Goal: Check status: Check status

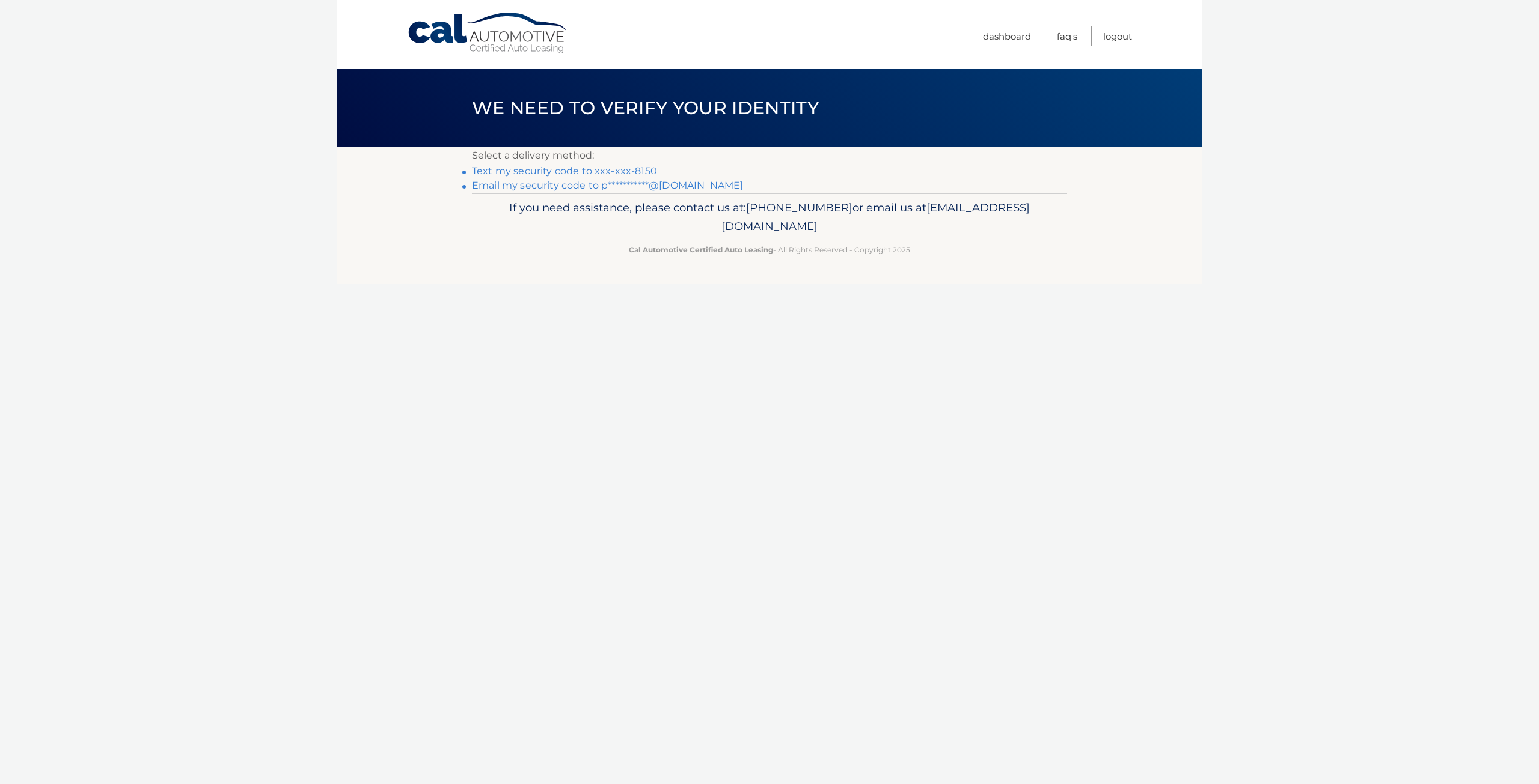
click at [503, 174] on link "Text my security code to xxx-xxx-8150" at bounding box center [564, 171] width 185 height 11
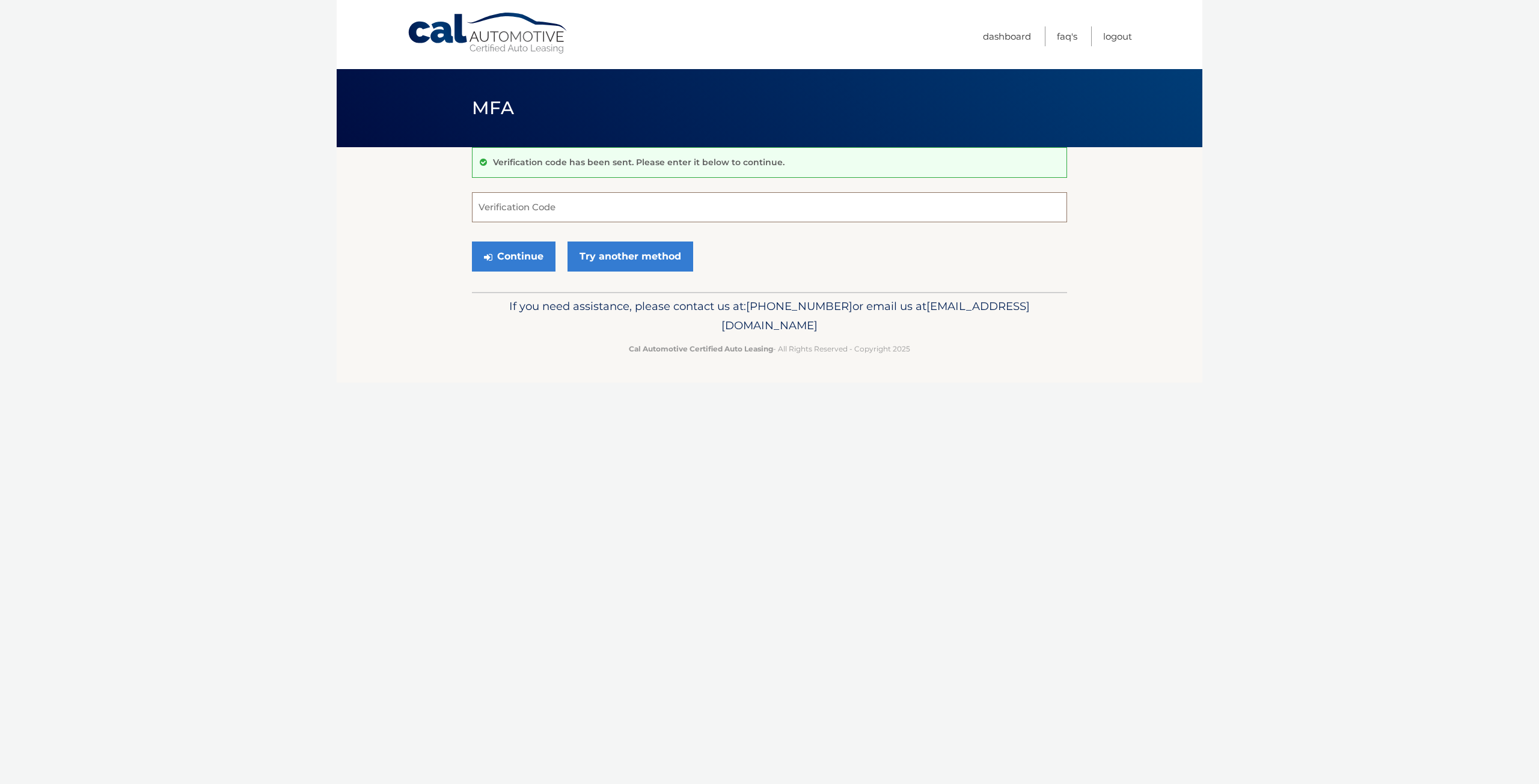
click at [500, 212] on input "Verification Code" at bounding box center [770, 207] width 595 height 30
click at [499, 215] on input "Verification Code" at bounding box center [770, 207] width 595 height 30
type input "827658"
click at [472, 242] on button "Continue" at bounding box center [513, 256] width 84 height 30
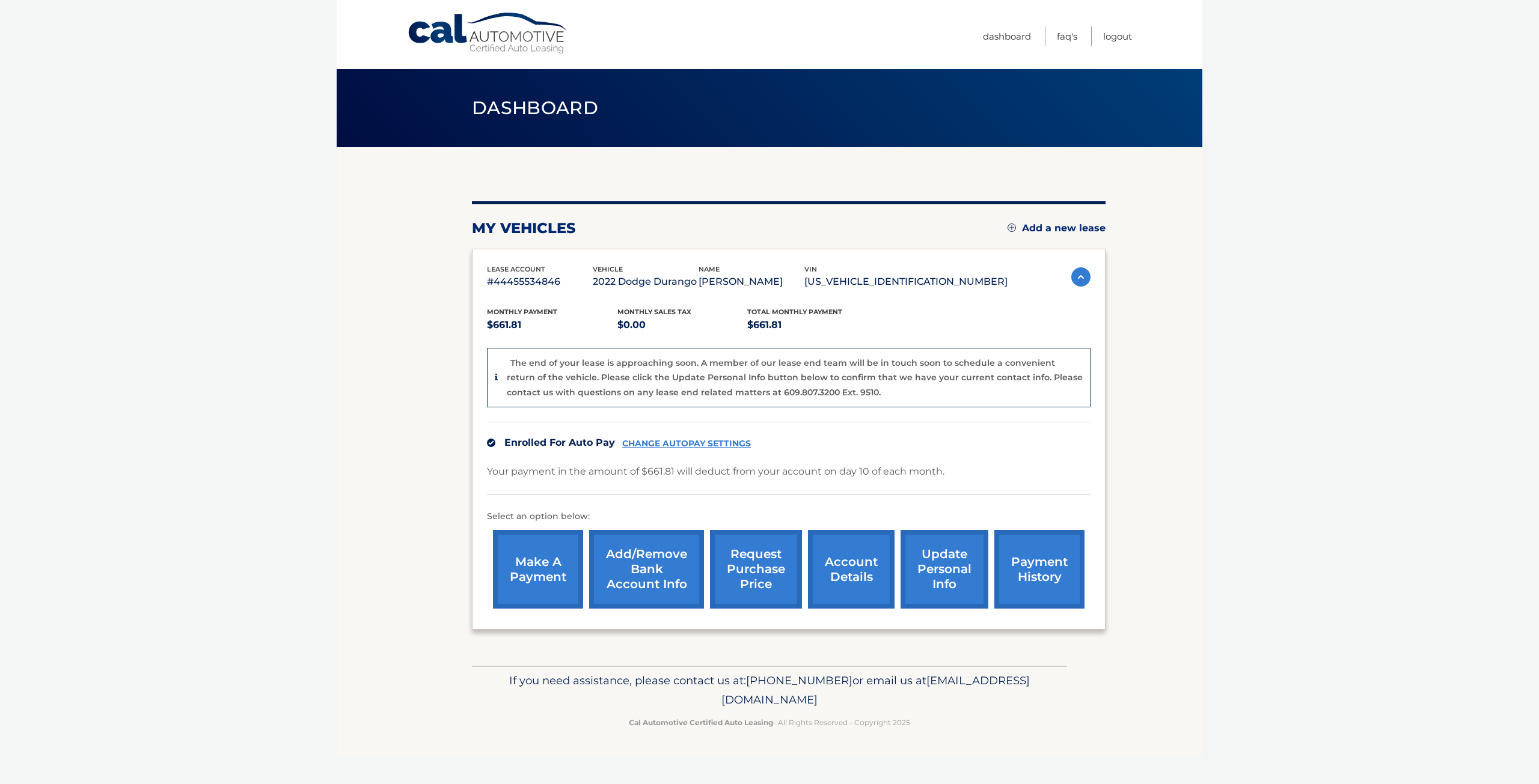
click at [1039, 573] on link "payment history" at bounding box center [1039, 569] width 90 height 79
click at [844, 586] on link "account details" at bounding box center [851, 569] width 87 height 79
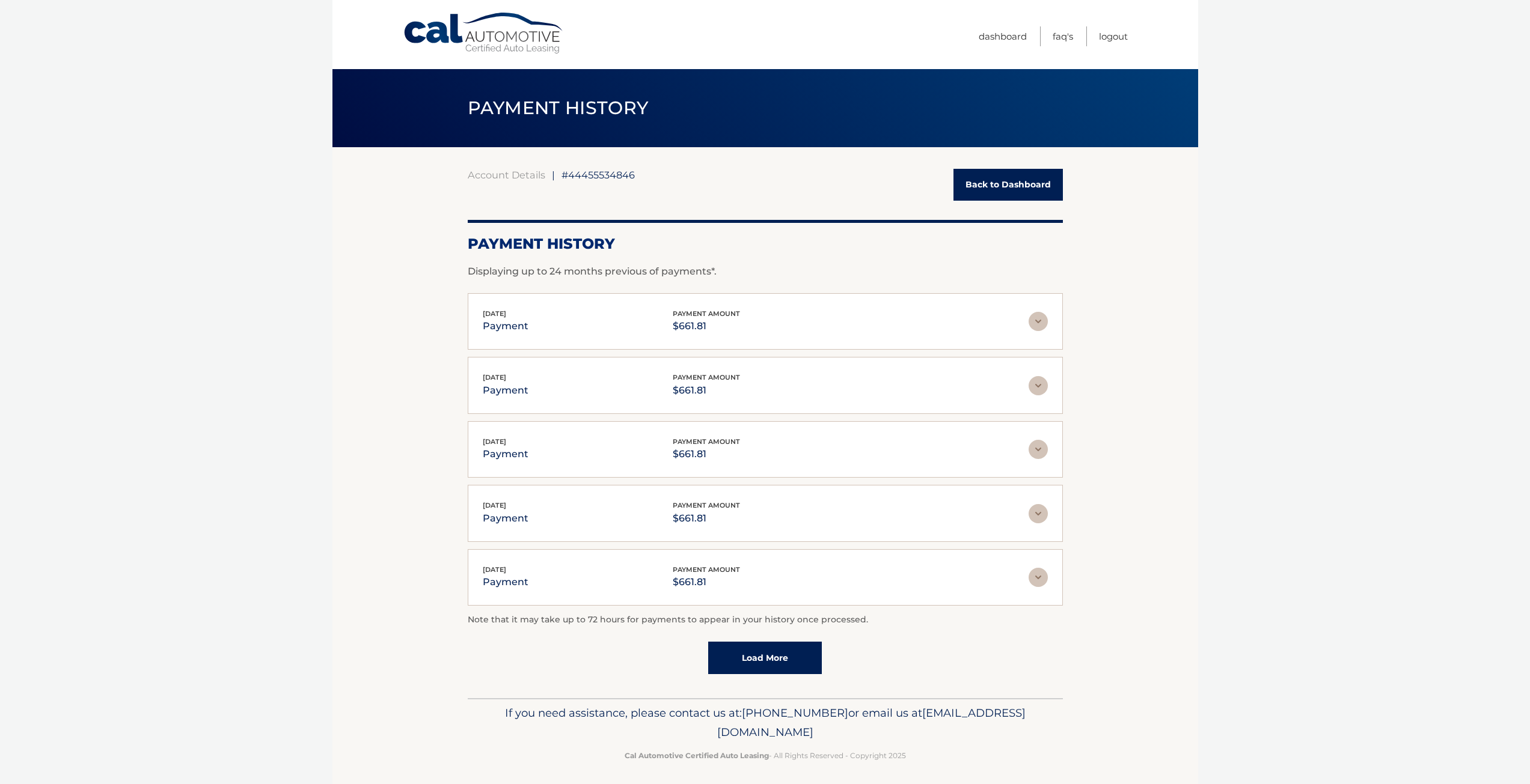
click at [1040, 320] on img at bounding box center [1038, 322] width 19 height 19
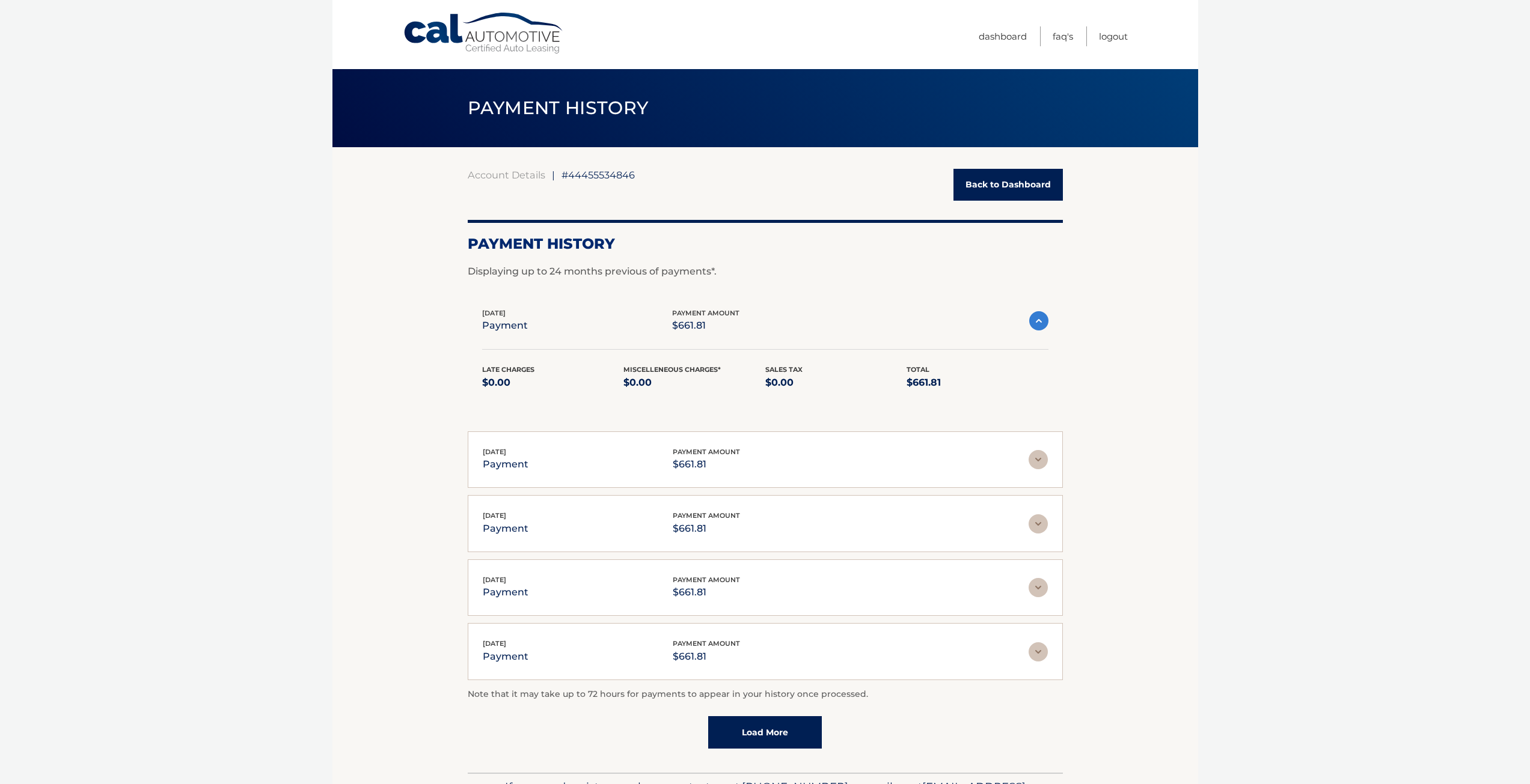
click at [1040, 320] on img at bounding box center [1039, 321] width 19 height 19
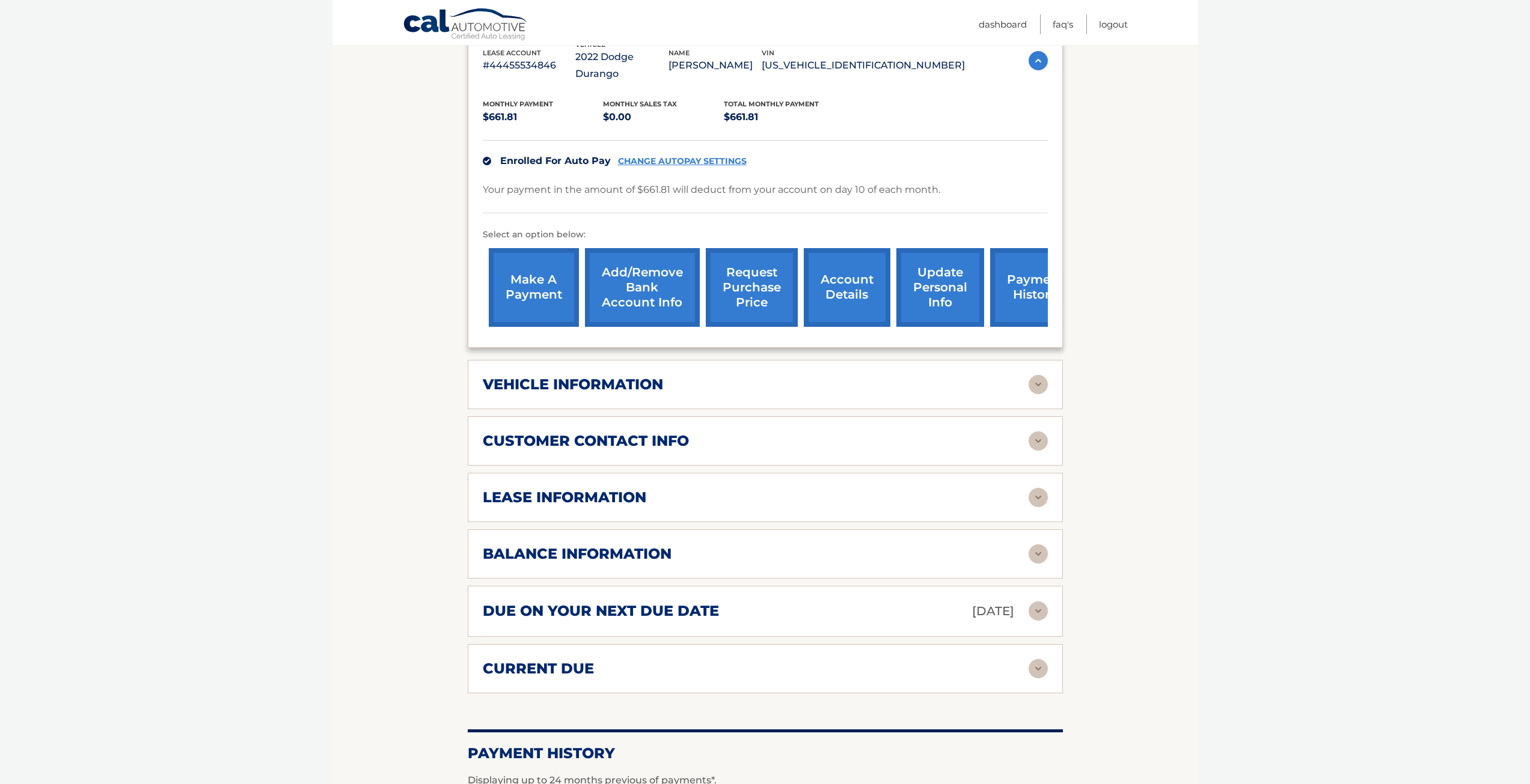
scroll to position [361, 0]
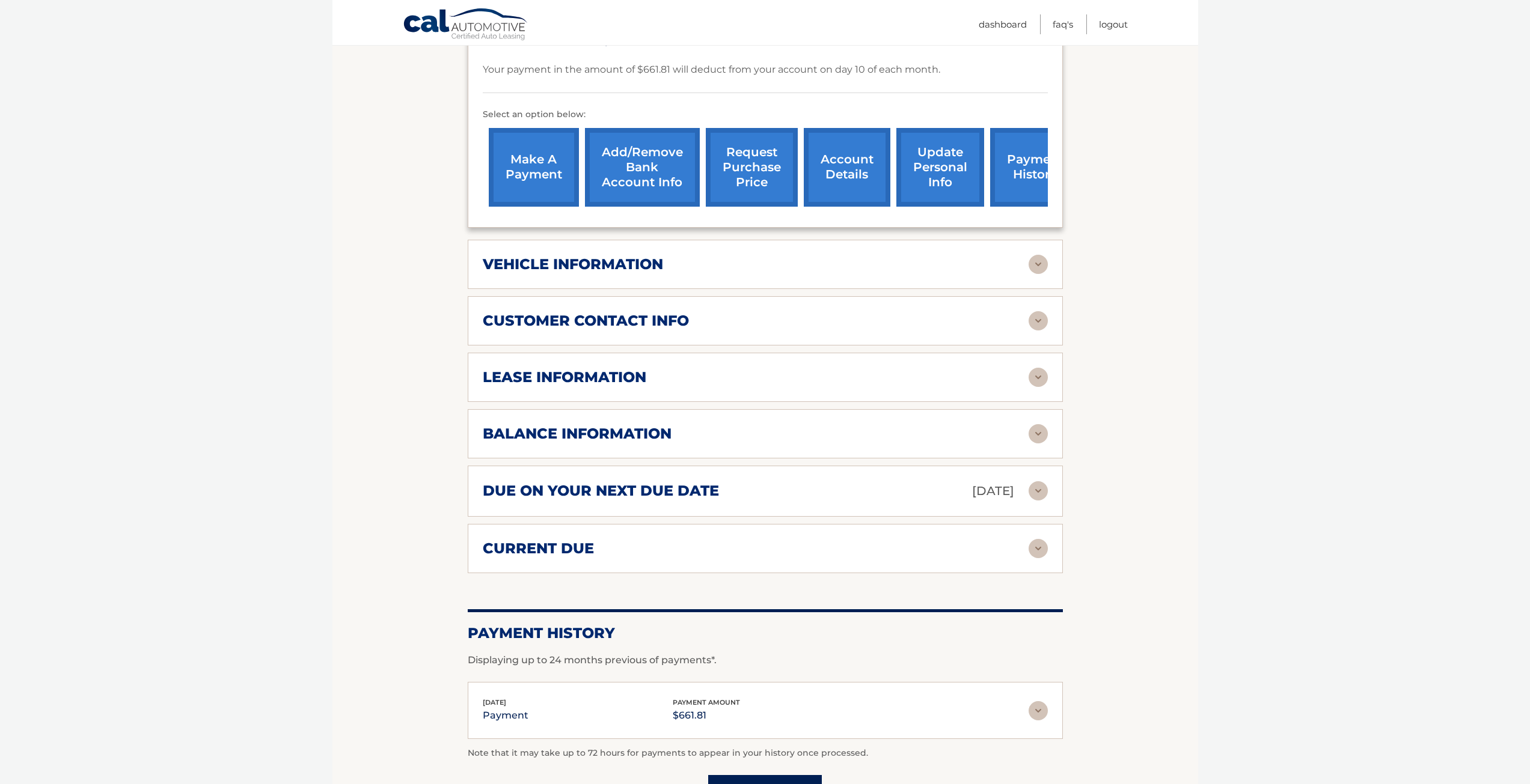
click at [623, 482] on h2 "due on your next due date" at bounding box center [600, 491] width 236 height 18
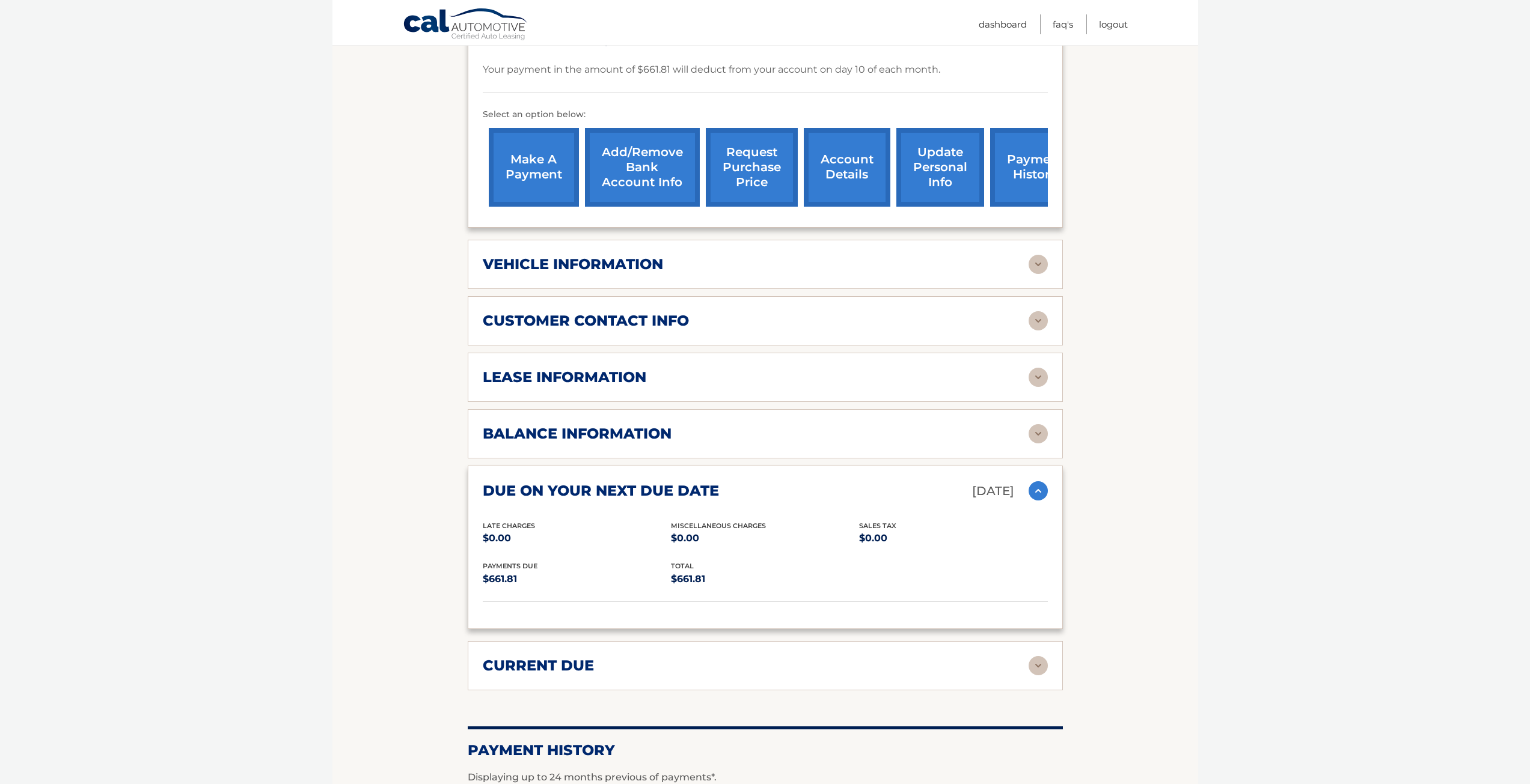
click at [623, 482] on h2 "due on your next due date" at bounding box center [600, 491] width 236 height 18
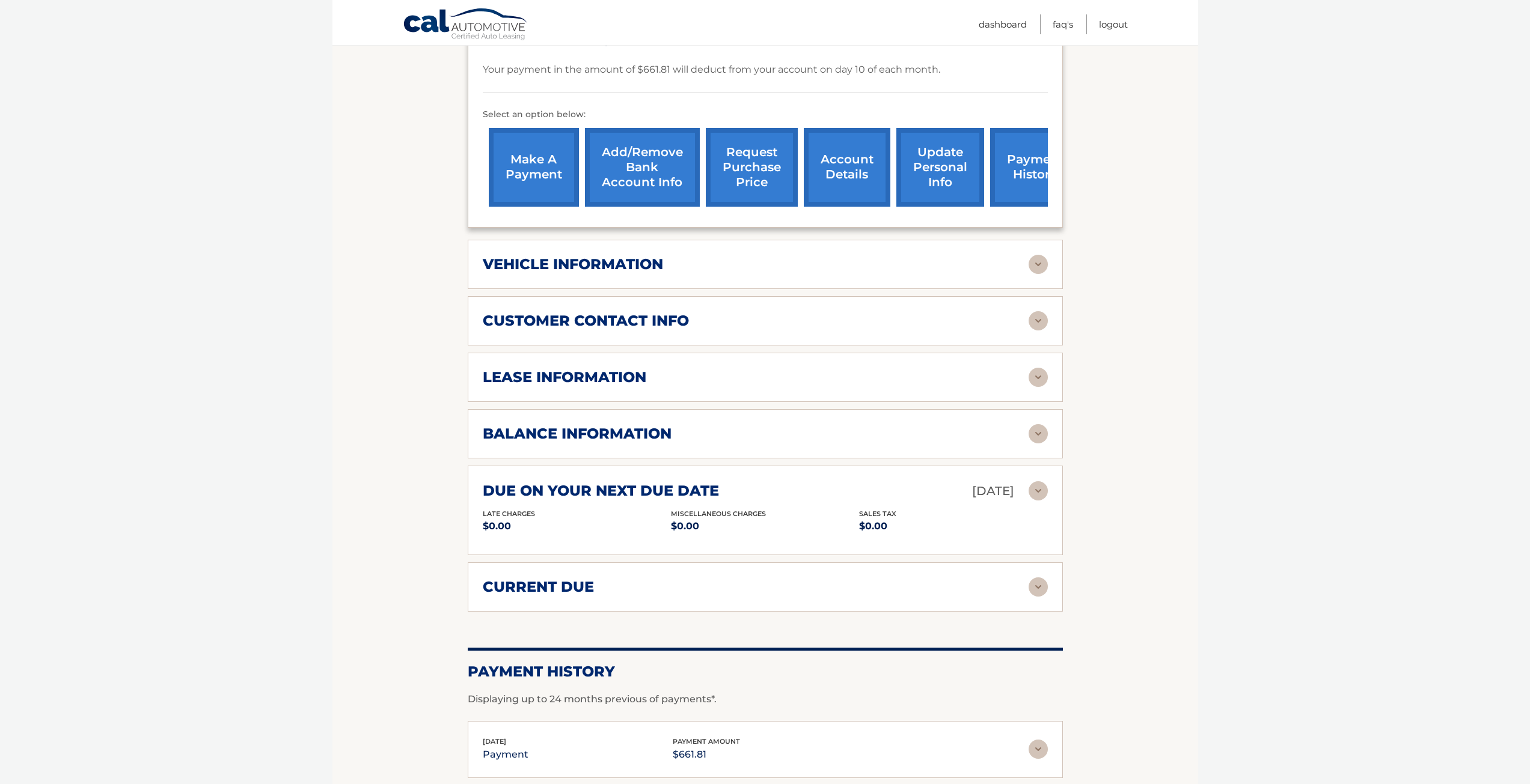
click at [637, 431] on div "balance information Payments Received 36 Payments Remaining 3 Next Payment will…" at bounding box center [766, 434] width 595 height 49
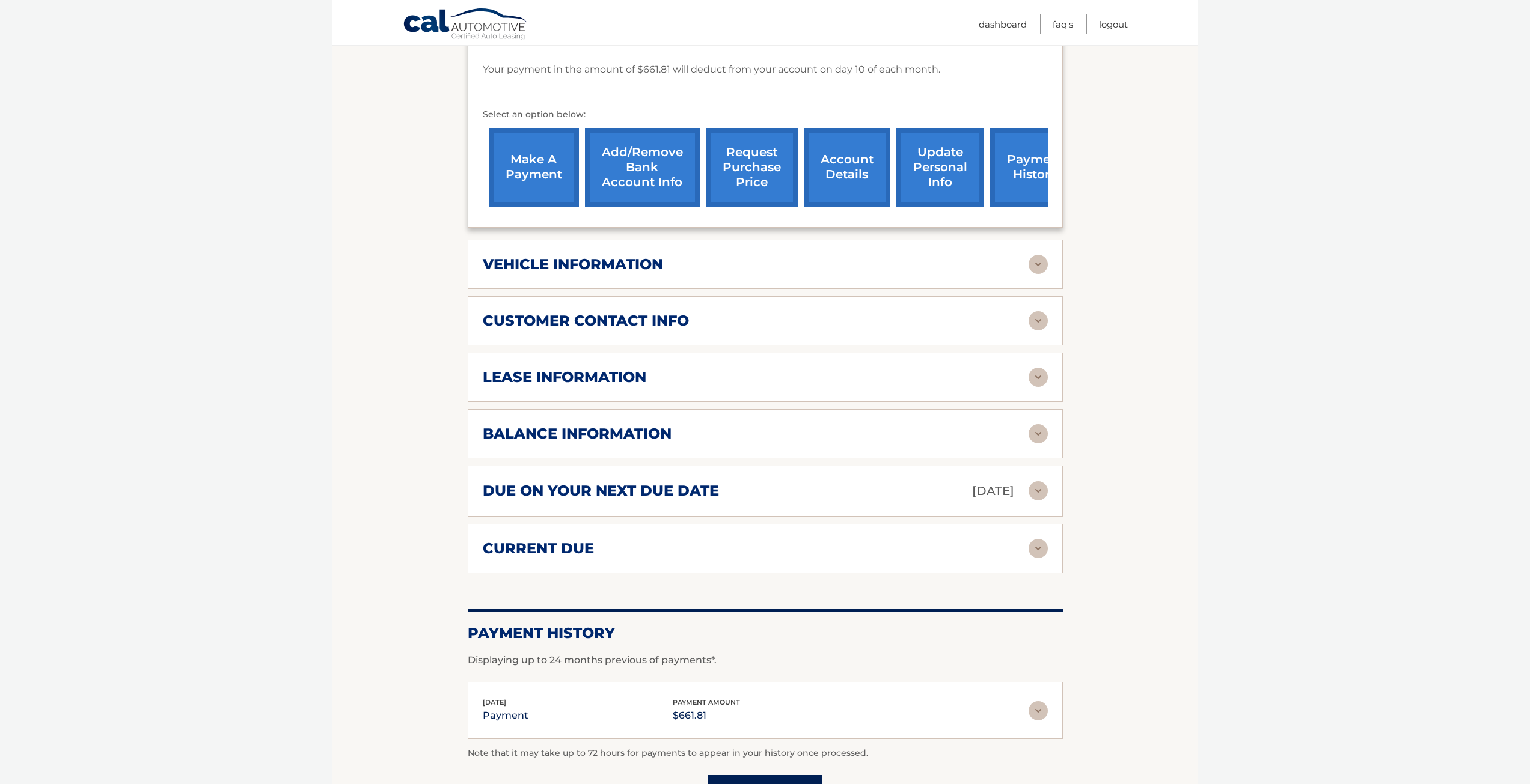
click at [722, 429] on div "balance information Payments Received 36 Payments Remaining 3 Next Payment will…" at bounding box center [766, 434] width 595 height 49
click at [1045, 424] on img at bounding box center [1038, 434] width 19 height 19
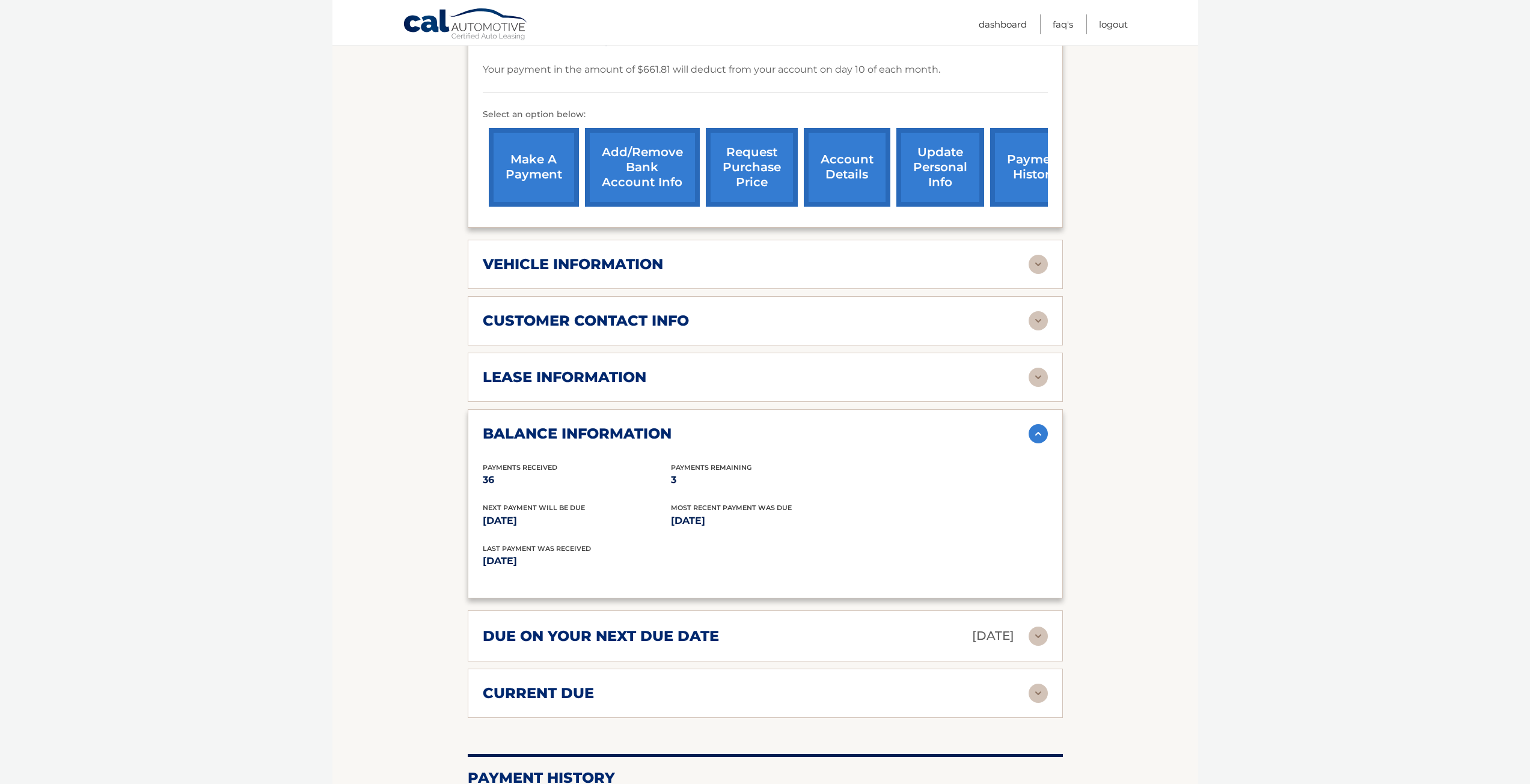
click at [1038, 424] on img at bounding box center [1038, 434] width 19 height 19
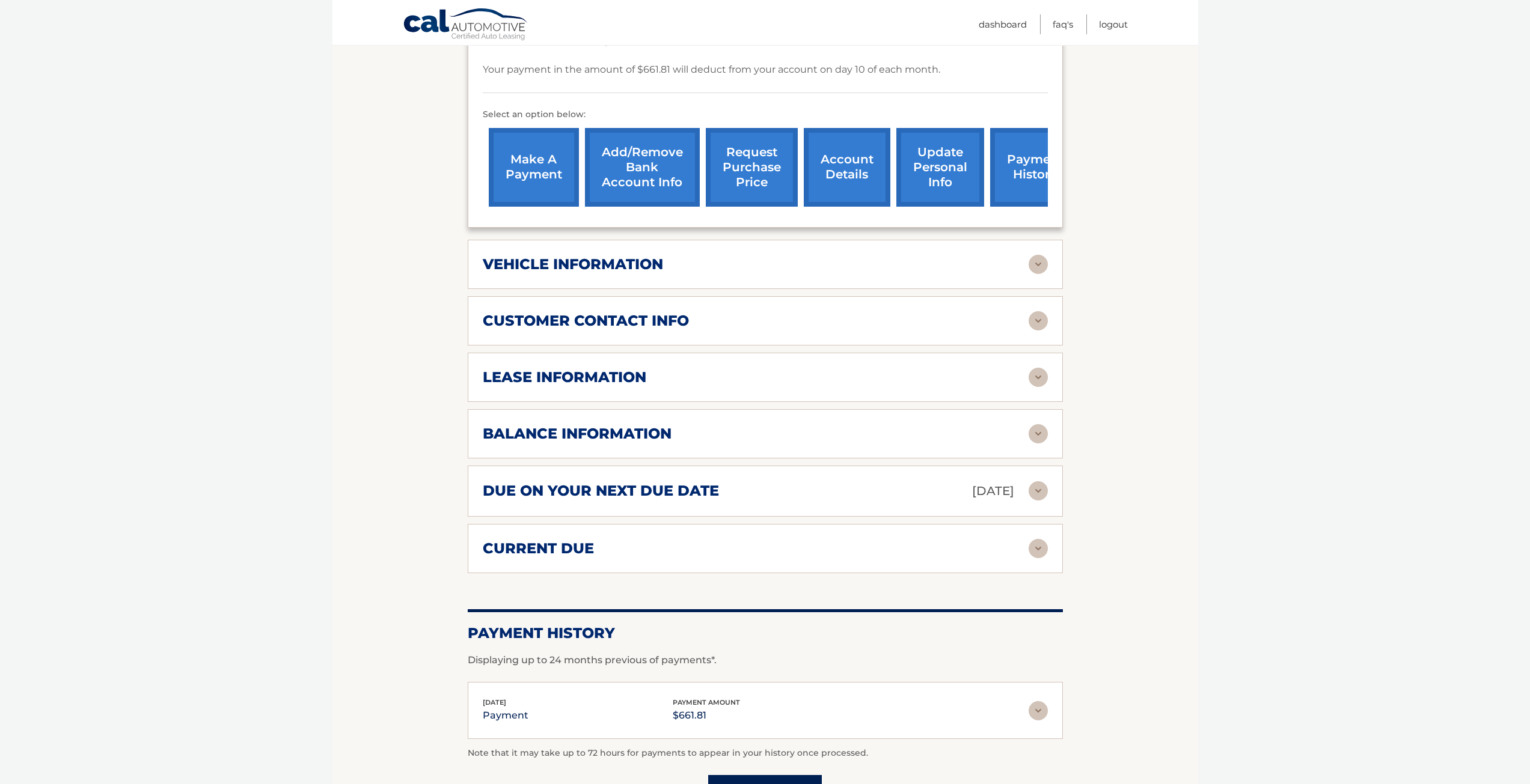
click at [842, 378] on div "lease information Contract Start Date [DATE] Term 39 Maturity Date [DATE] Start…" at bounding box center [766, 377] width 595 height 49
click at [1035, 368] on img at bounding box center [1038, 378] width 19 height 19
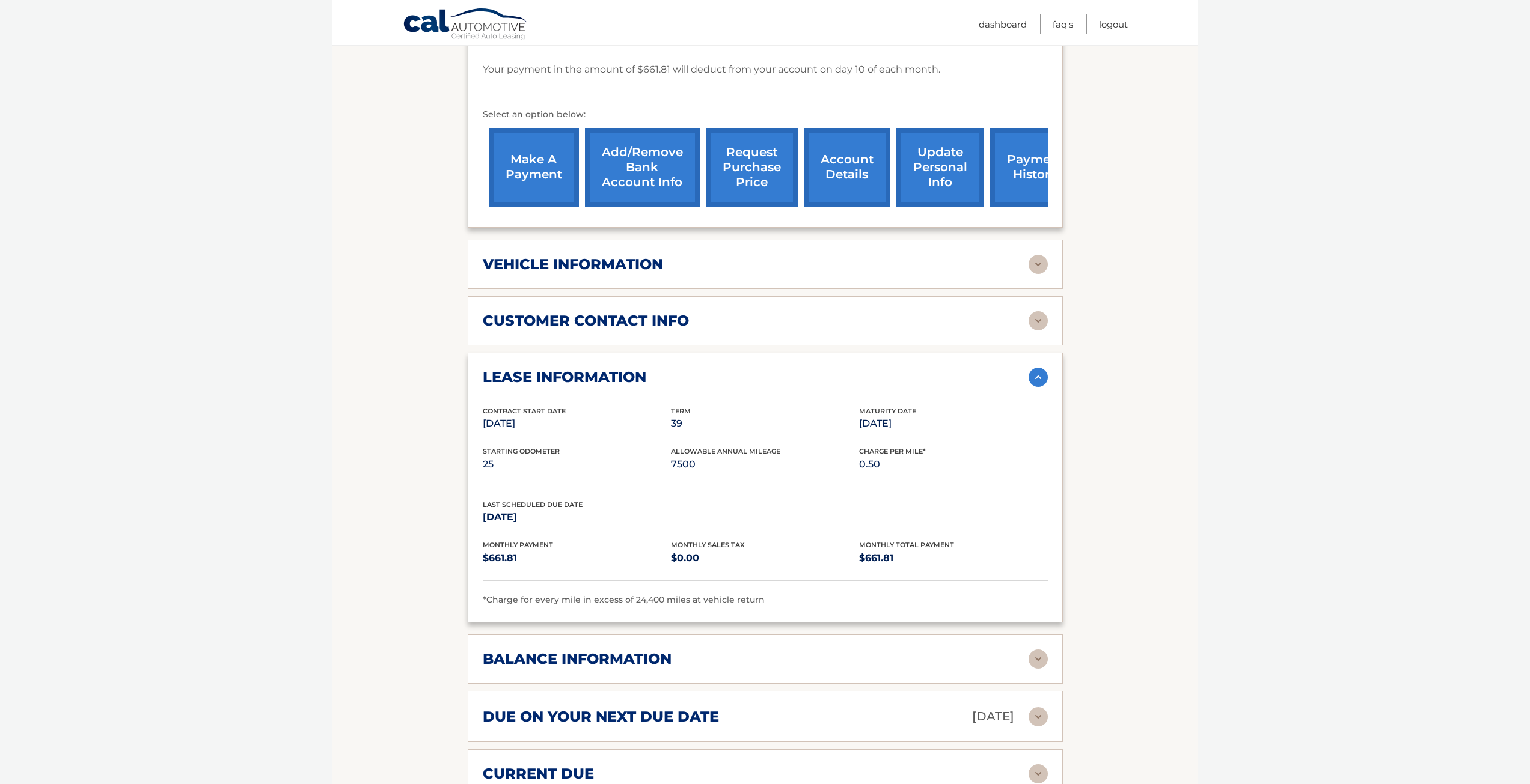
click at [660, 315] on div "customer contact info full name [PERSON_NAME] street address [STREET_ADDRESS][P…" at bounding box center [766, 320] width 595 height 49
click at [1026, 312] on div "customer contact info" at bounding box center [755, 321] width 546 height 18
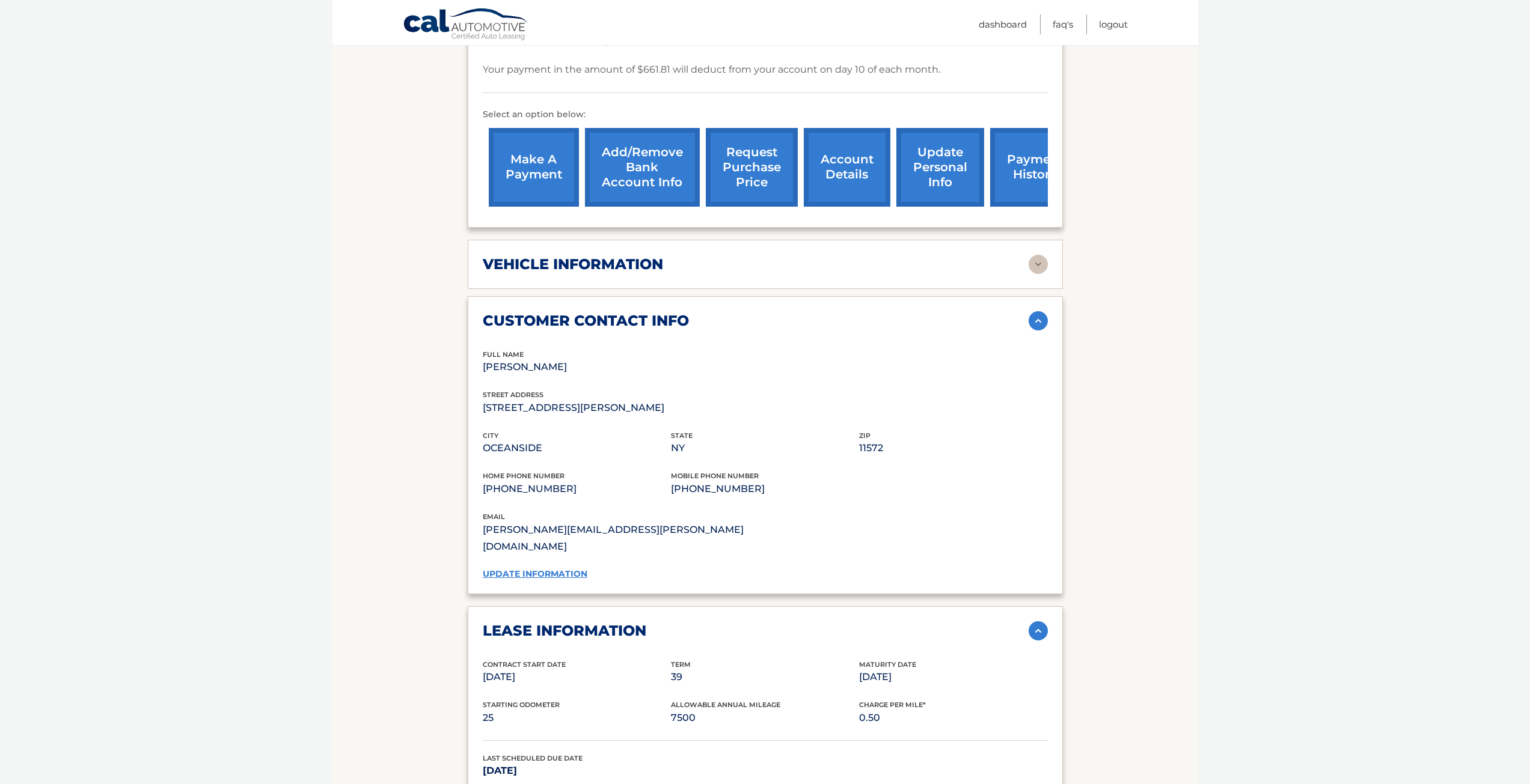
click at [1034, 255] on img at bounding box center [1038, 264] width 19 height 19
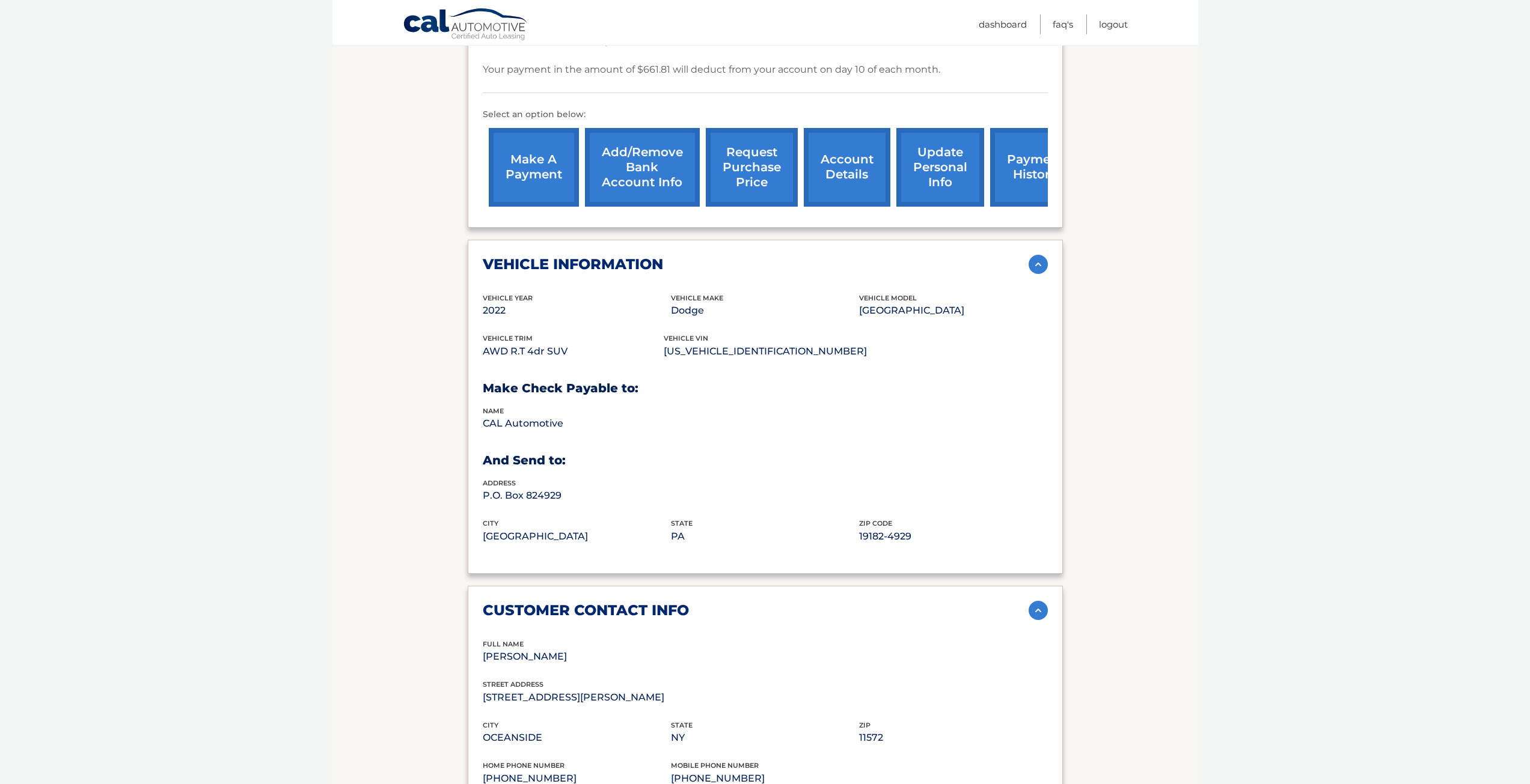
click at [1034, 255] on img at bounding box center [1038, 264] width 19 height 19
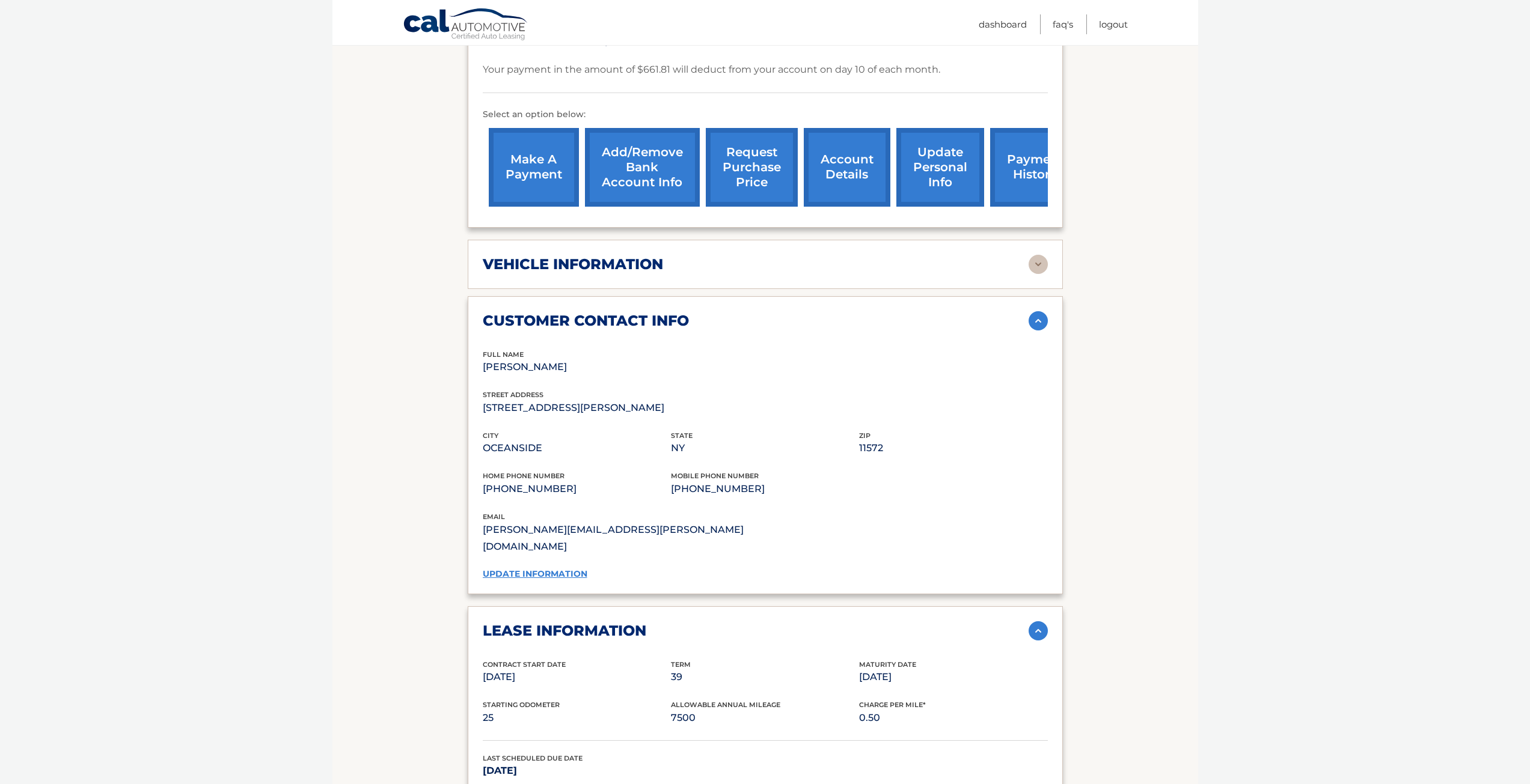
click at [1035, 311] on img at bounding box center [1038, 321] width 19 height 19
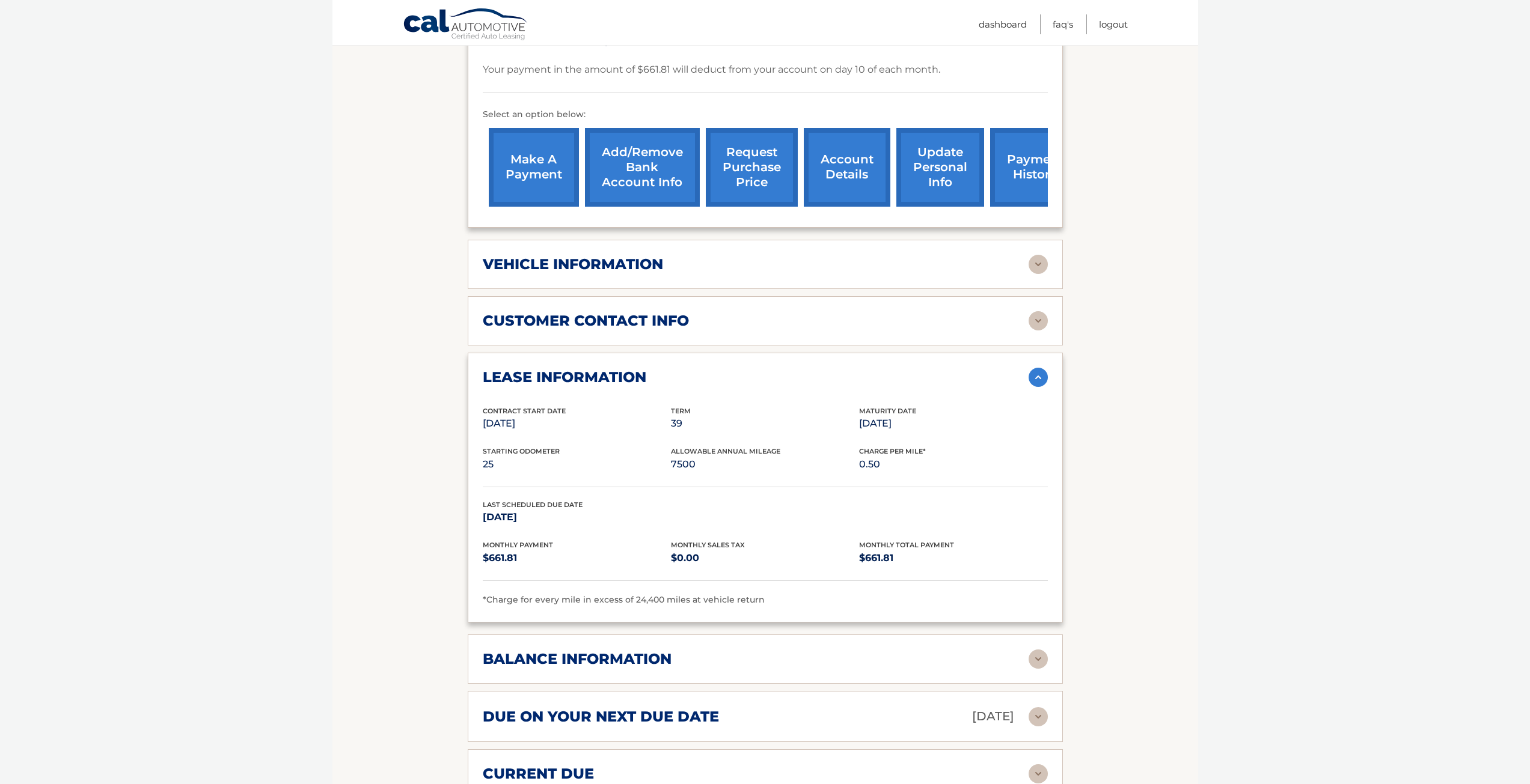
click at [1040, 368] on img at bounding box center [1038, 378] width 19 height 19
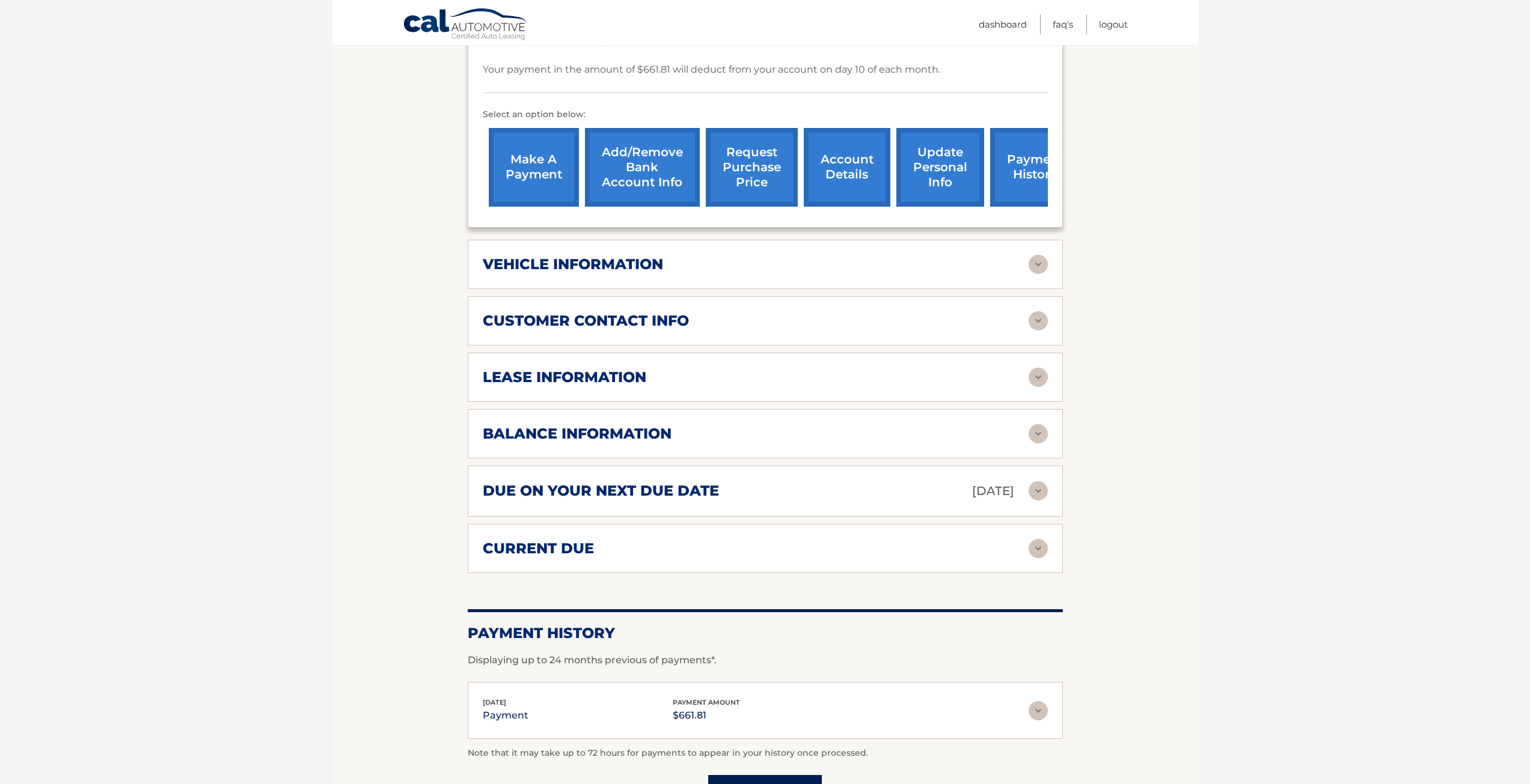
click at [1041, 424] on img at bounding box center [1038, 434] width 19 height 19
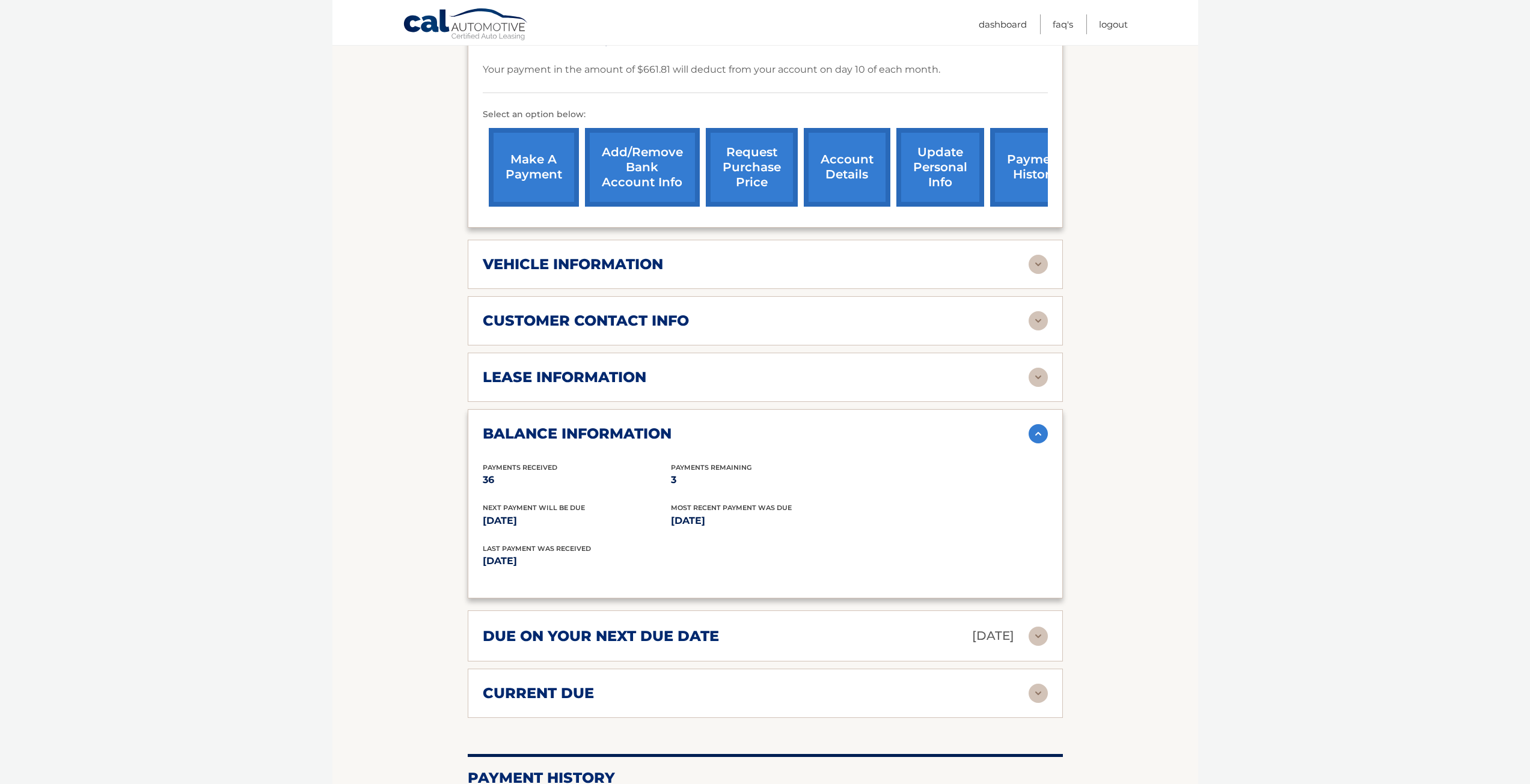
click at [1041, 424] on img at bounding box center [1038, 434] width 19 height 19
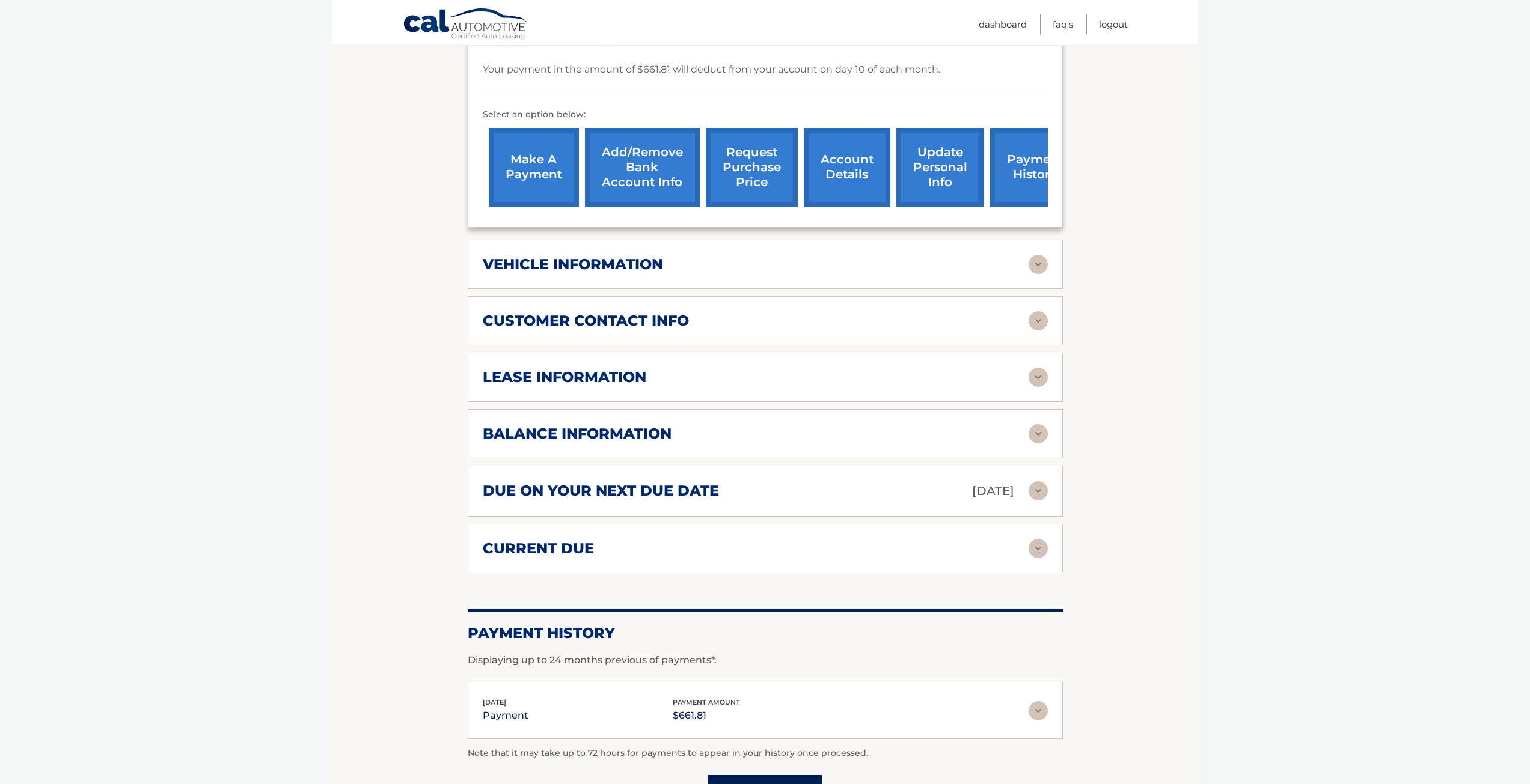
click at [1043, 485] on div "due on your next due date [DATE] Late Charges $0.00 Miscellaneous Charges $0.00…" at bounding box center [766, 491] width 595 height 51
click at [1042, 482] on img at bounding box center [1038, 491] width 19 height 19
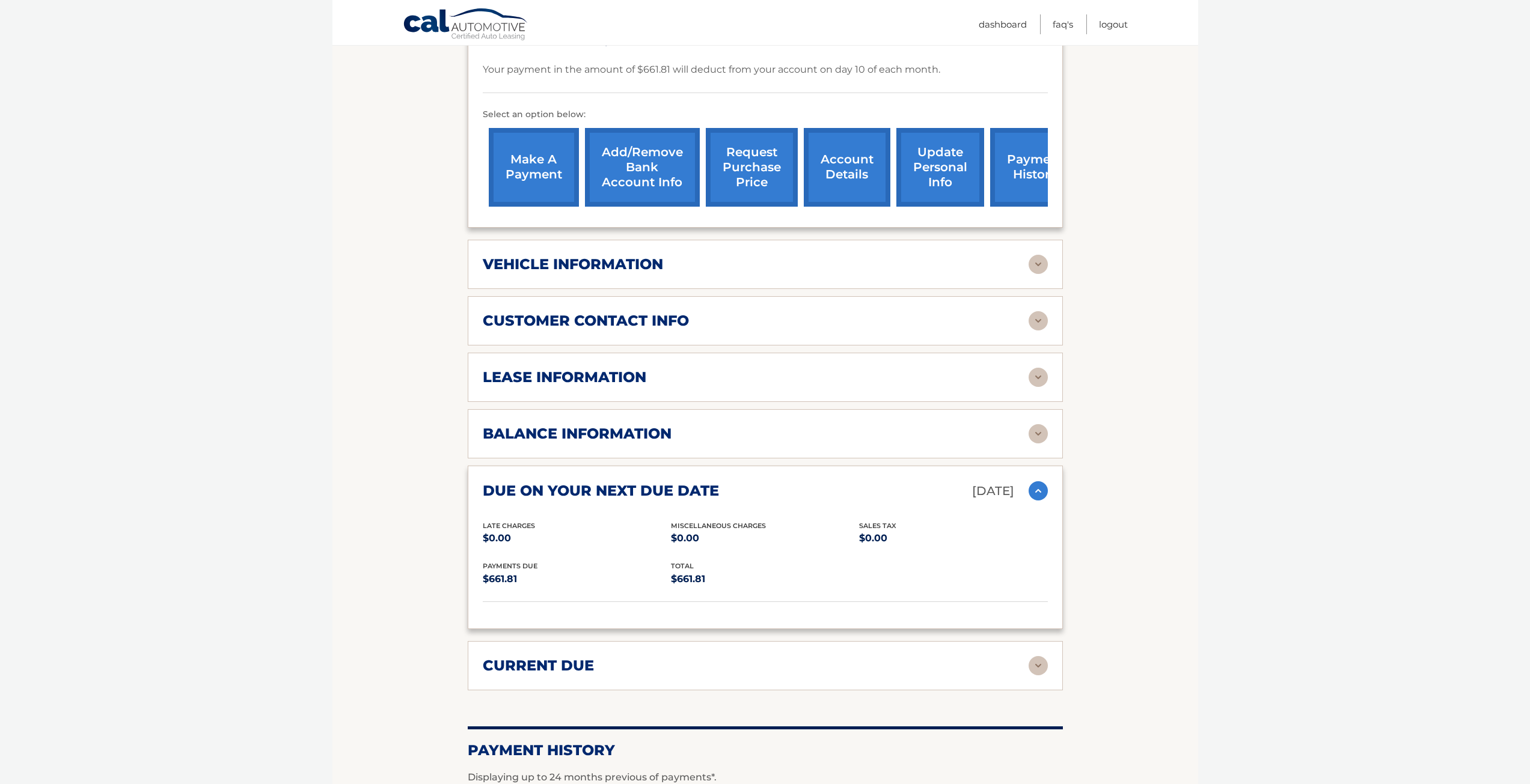
click at [1033, 482] on img at bounding box center [1038, 491] width 19 height 19
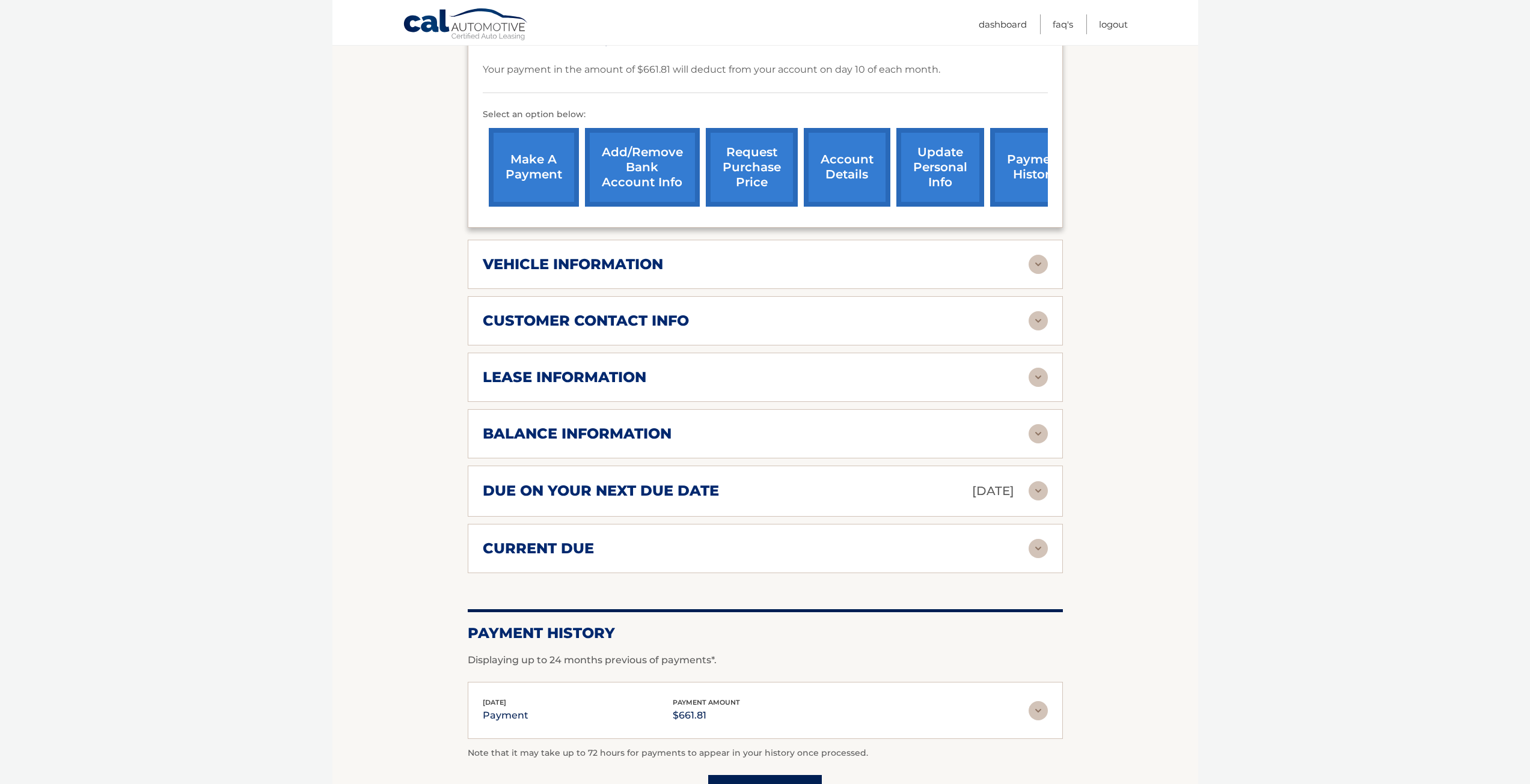
click at [1038, 539] on img at bounding box center [1038, 549] width 19 height 19
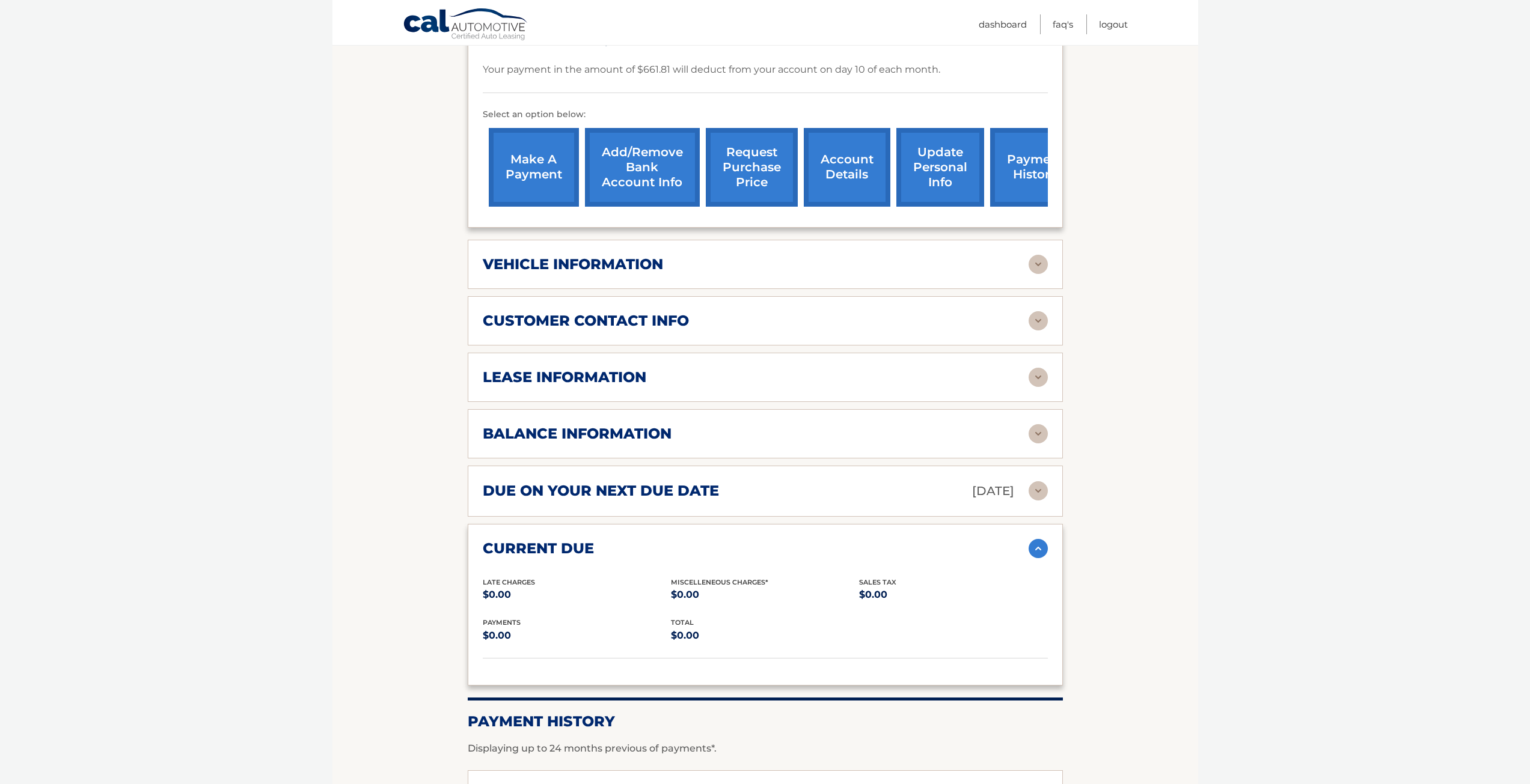
click at [1038, 539] on img at bounding box center [1038, 549] width 19 height 19
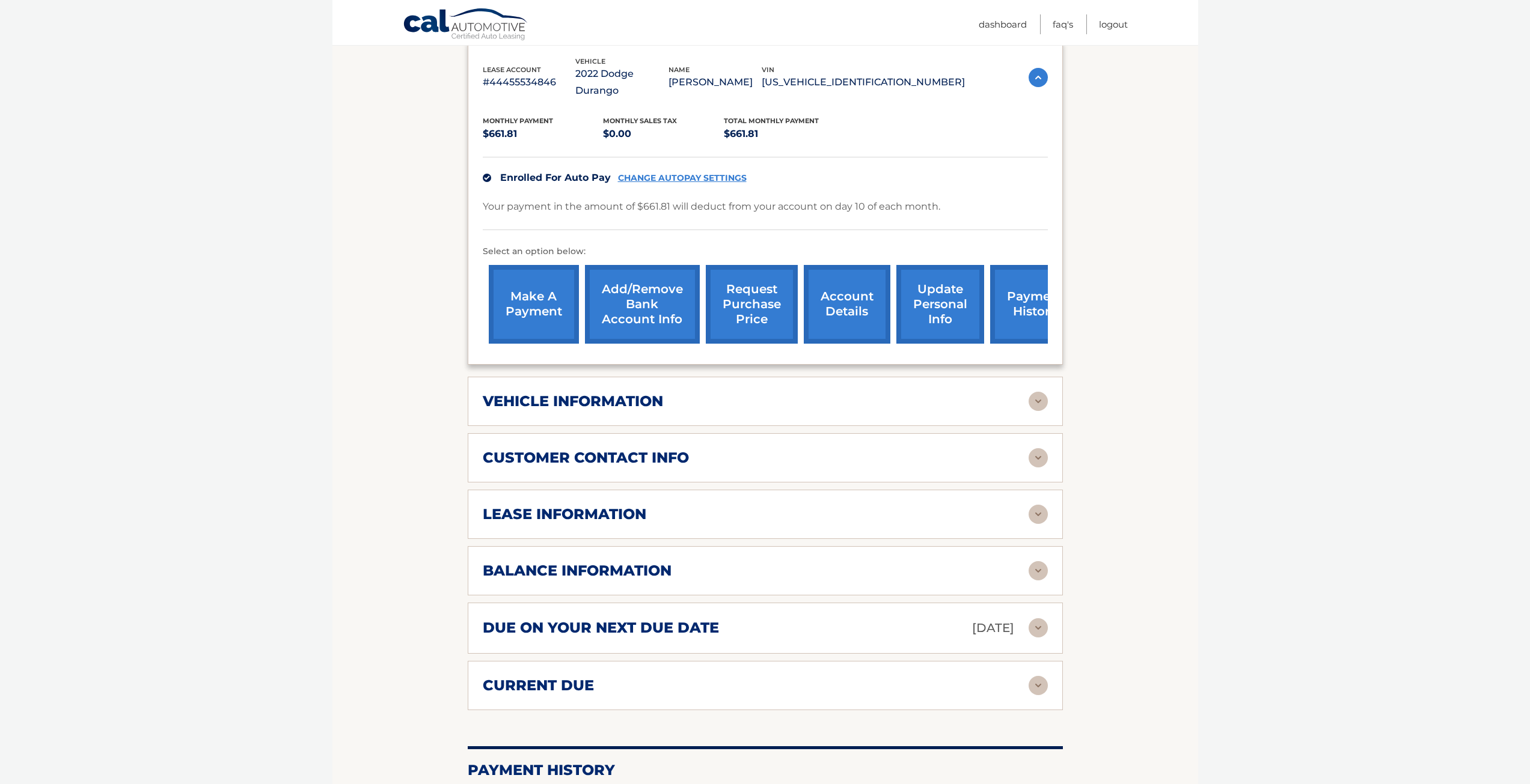
scroll to position [242, 0]
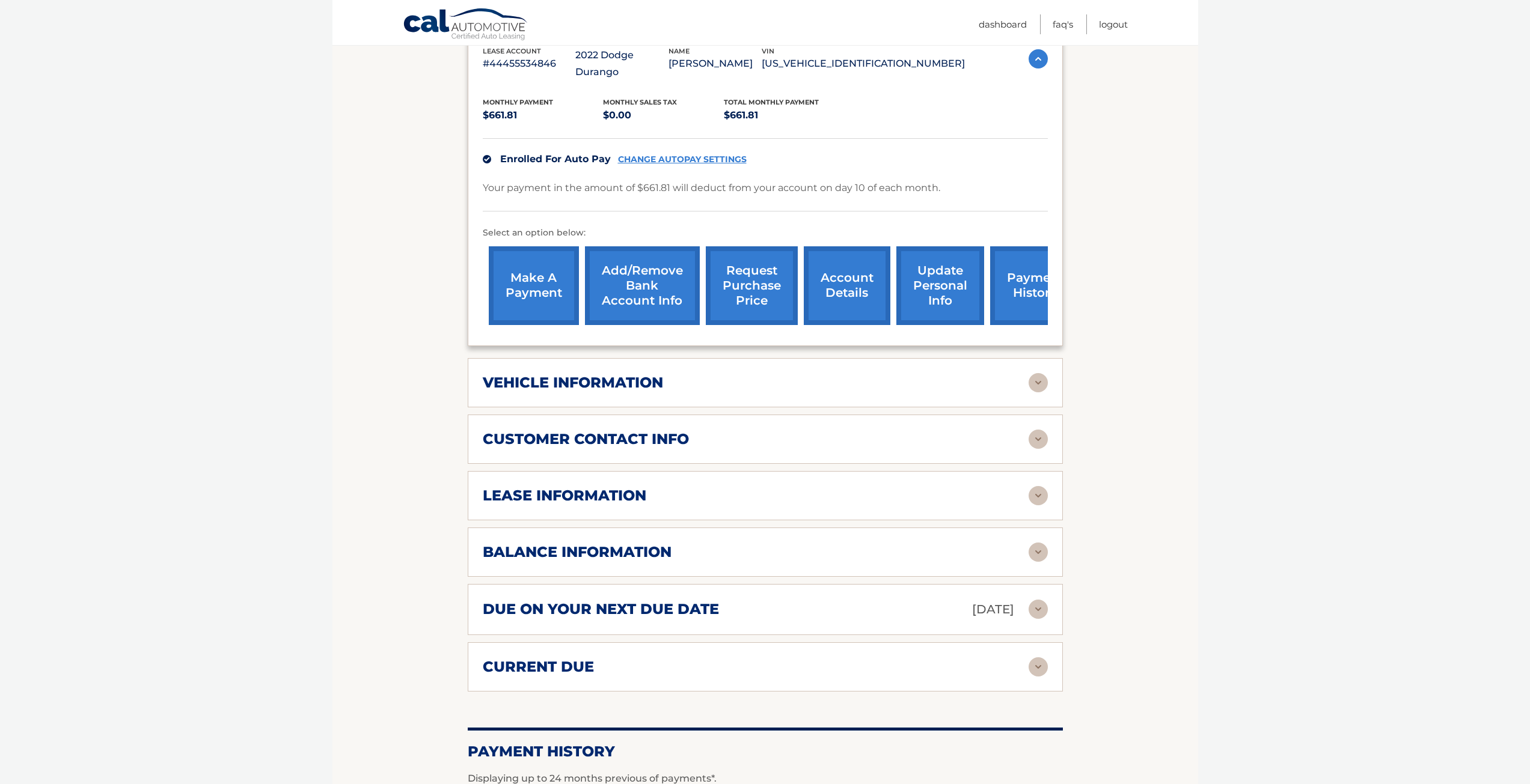
click at [542, 486] on h2 "lease information" at bounding box center [565, 495] width 164 height 18
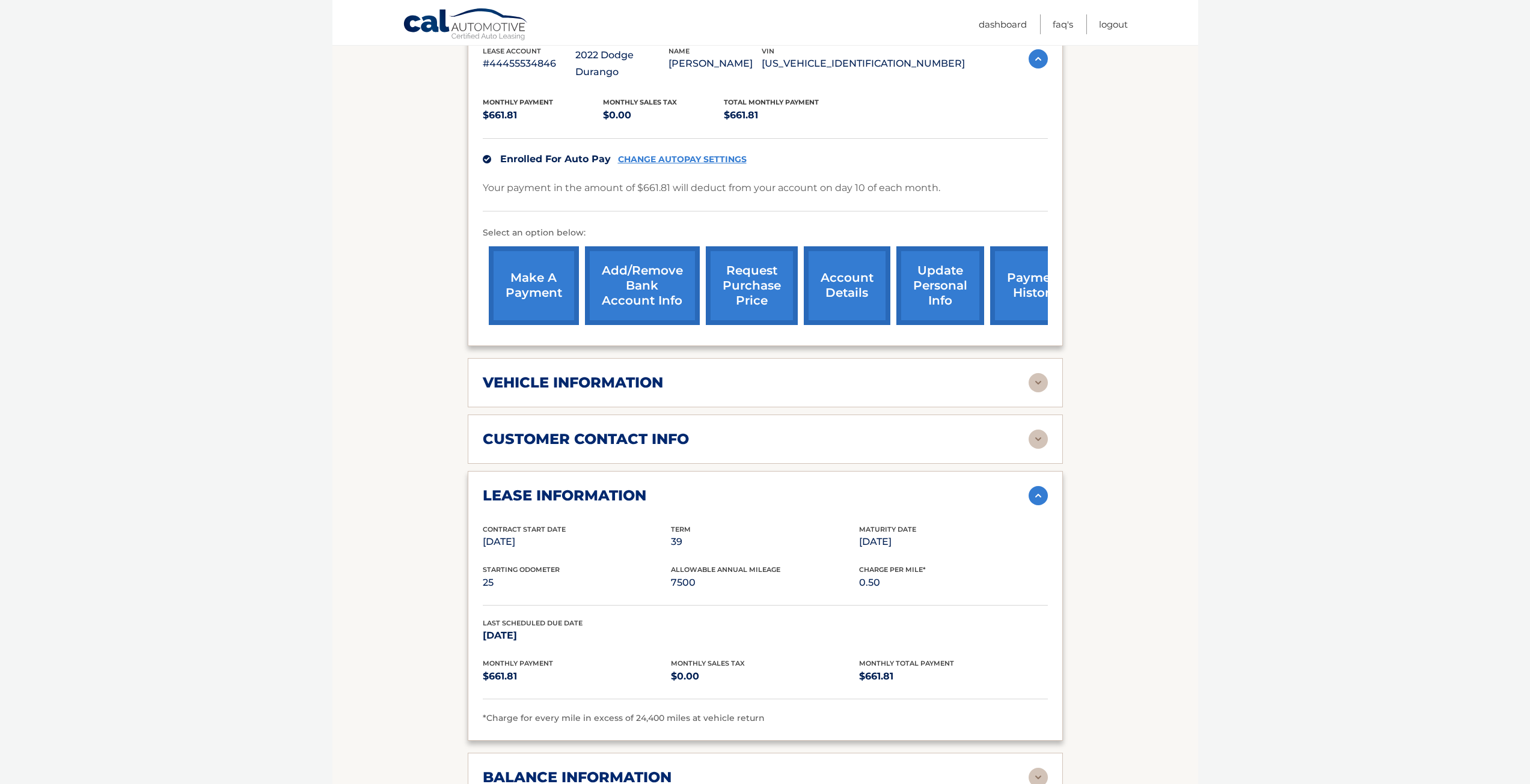
click at [556, 486] on h2 "lease information" at bounding box center [565, 495] width 164 height 18
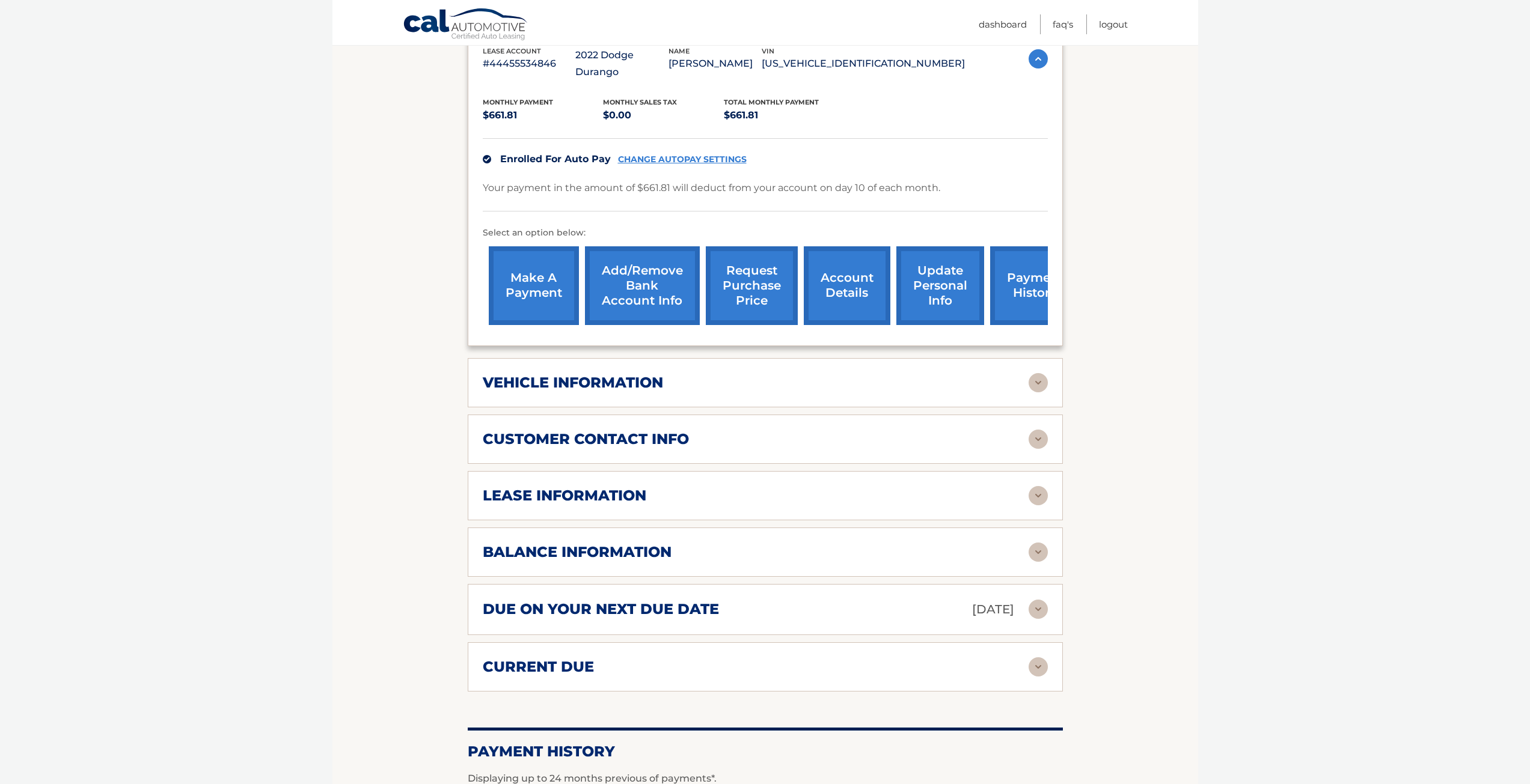
click at [561, 448] on div "lease account #44455534846 vehicle 2022 Dodge Durango name [PERSON_NAME] vin [U…" at bounding box center [766, 357] width 595 height 670
click at [568, 439] on div "customer contact info full name [PERSON_NAME] street address [STREET_ADDRESS][P…" at bounding box center [766, 439] width 595 height 49
click at [568, 431] on div "customer contact info" at bounding box center [765, 439] width 565 height 19
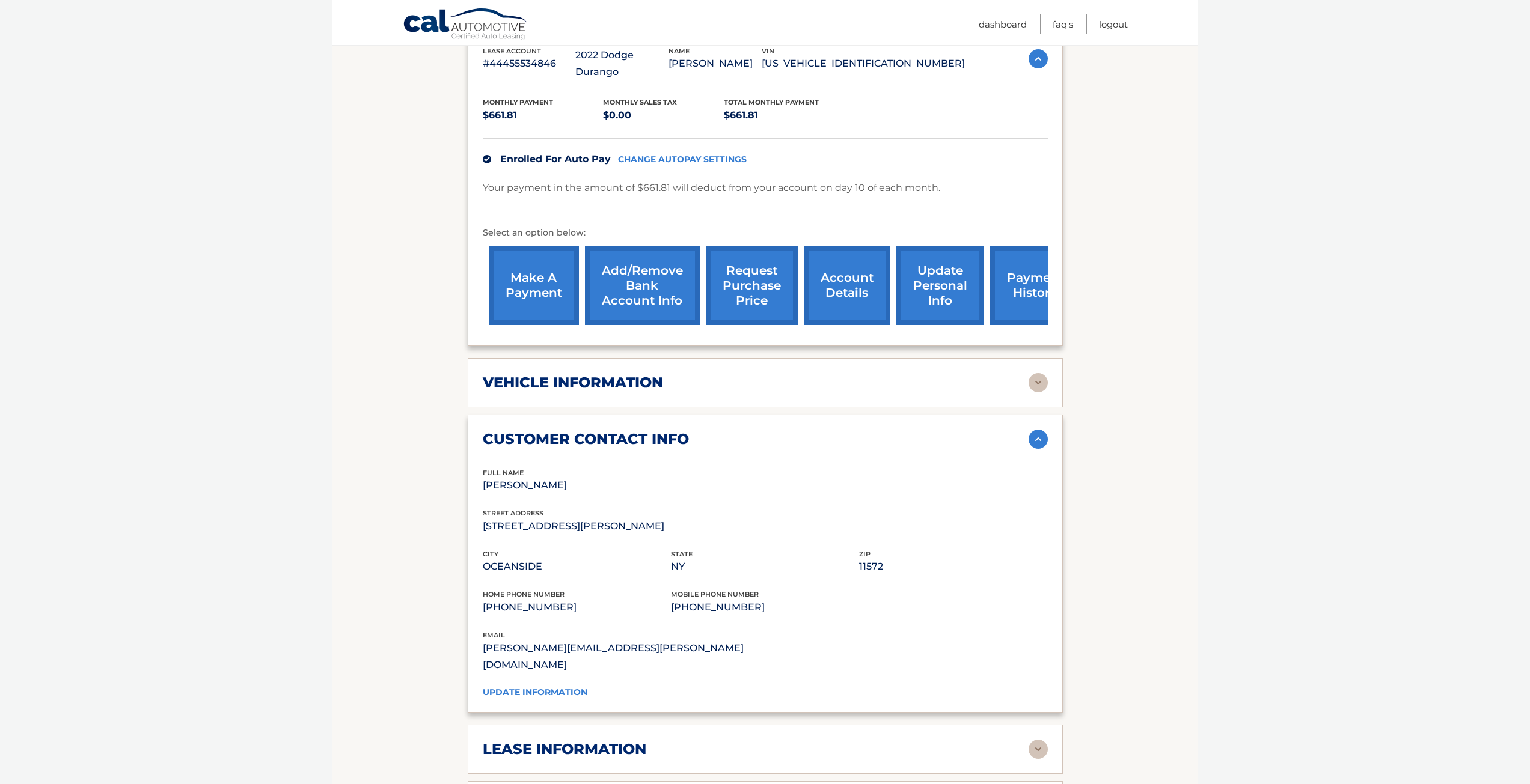
click at [572, 431] on h2 "customer contact info" at bounding box center [586, 439] width 206 height 18
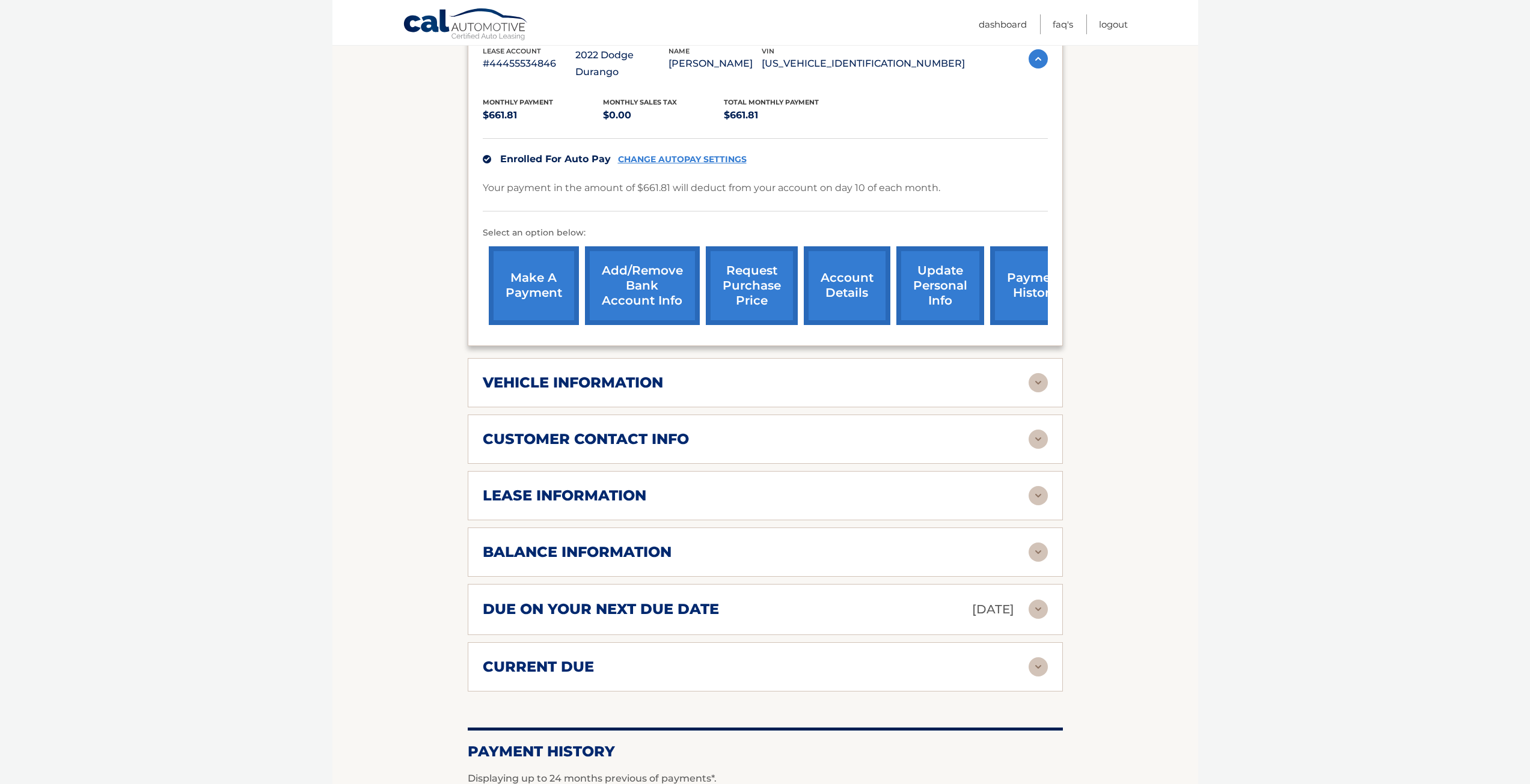
click at [554, 546] on div "balance information Payments Received 36 Payments Remaining 3 Next Payment will…" at bounding box center [766, 552] width 595 height 49
click at [554, 543] on h2 "balance information" at bounding box center [577, 552] width 189 height 18
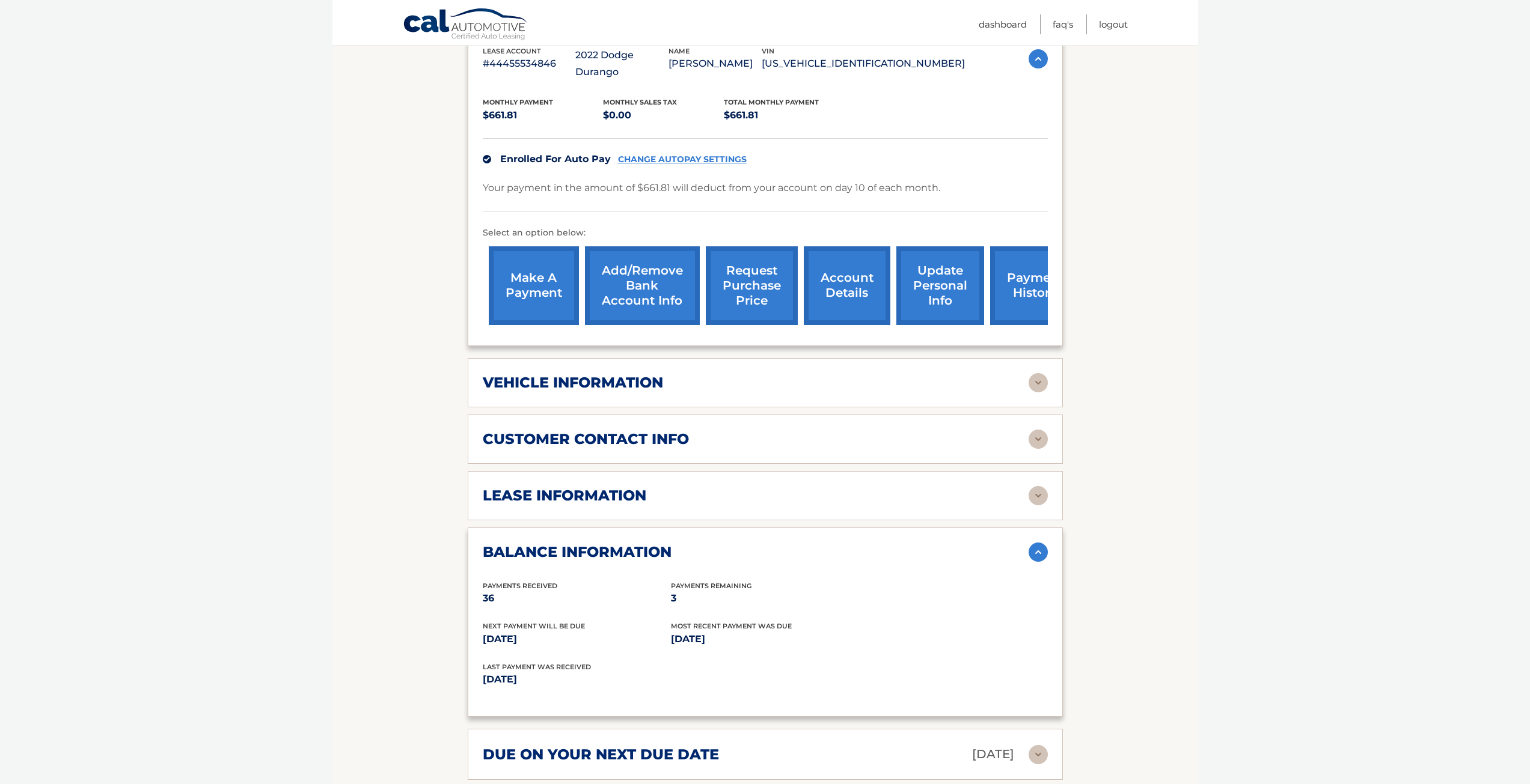
click at [554, 543] on h2 "balance information" at bounding box center [577, 552] width 189 height 18
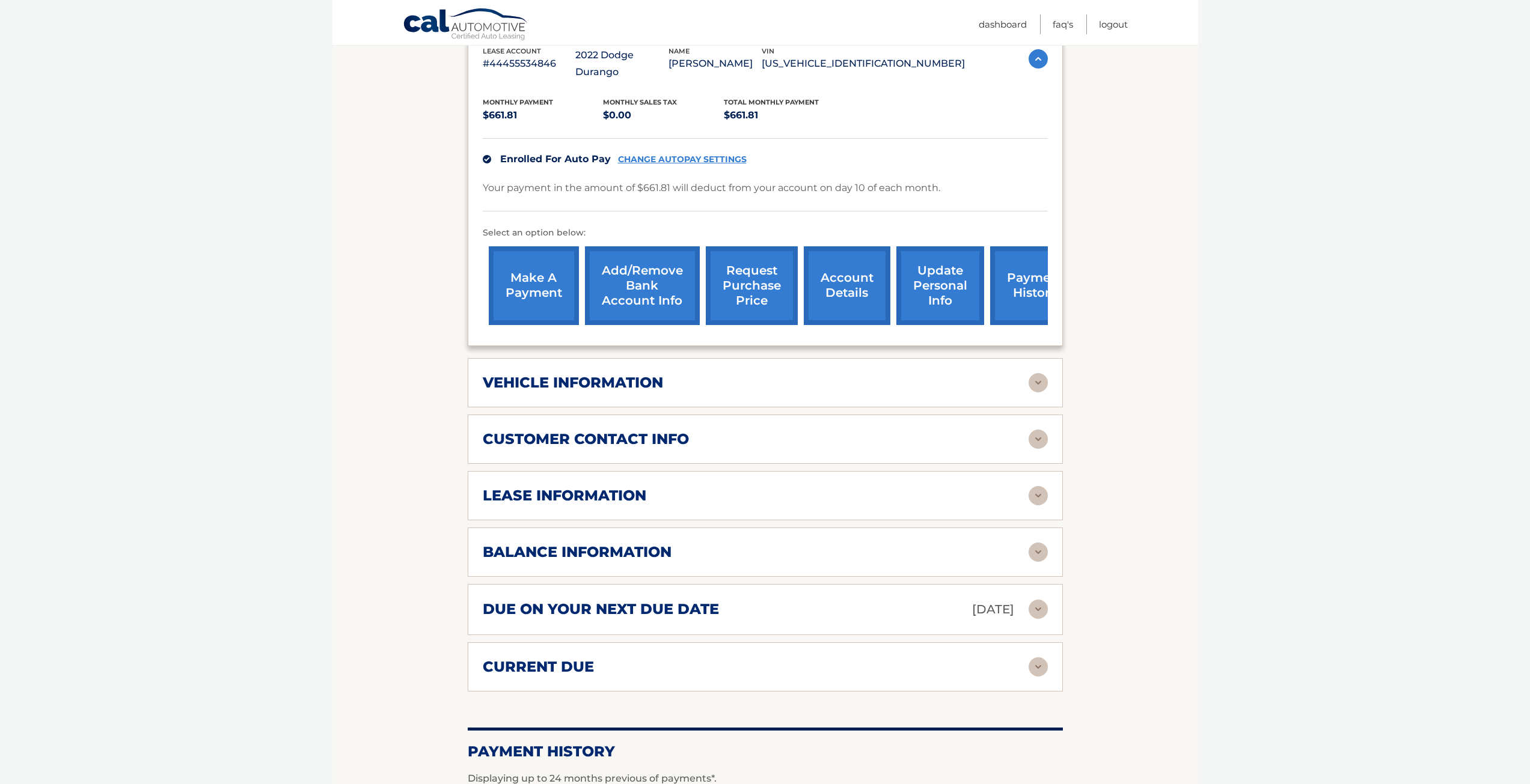
click at [561, 486] on h2 "lease information" at bounding box center [565, 495] width 164 height 18
